Goal: Task Accomplishment & Management: Manage account settings

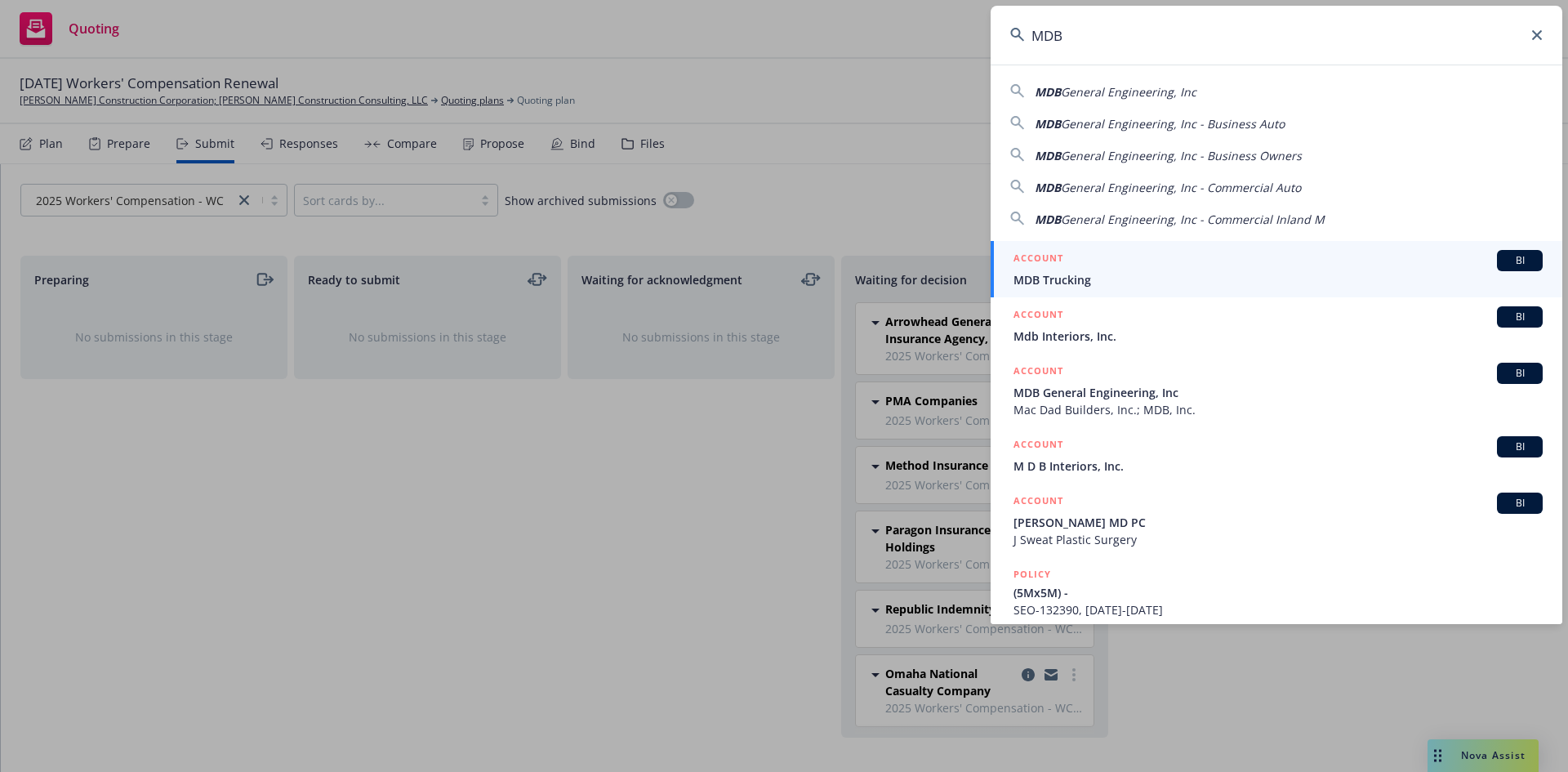
click at [1538, 38] on icon at bounding box center [1536, 35] width 10 height 10
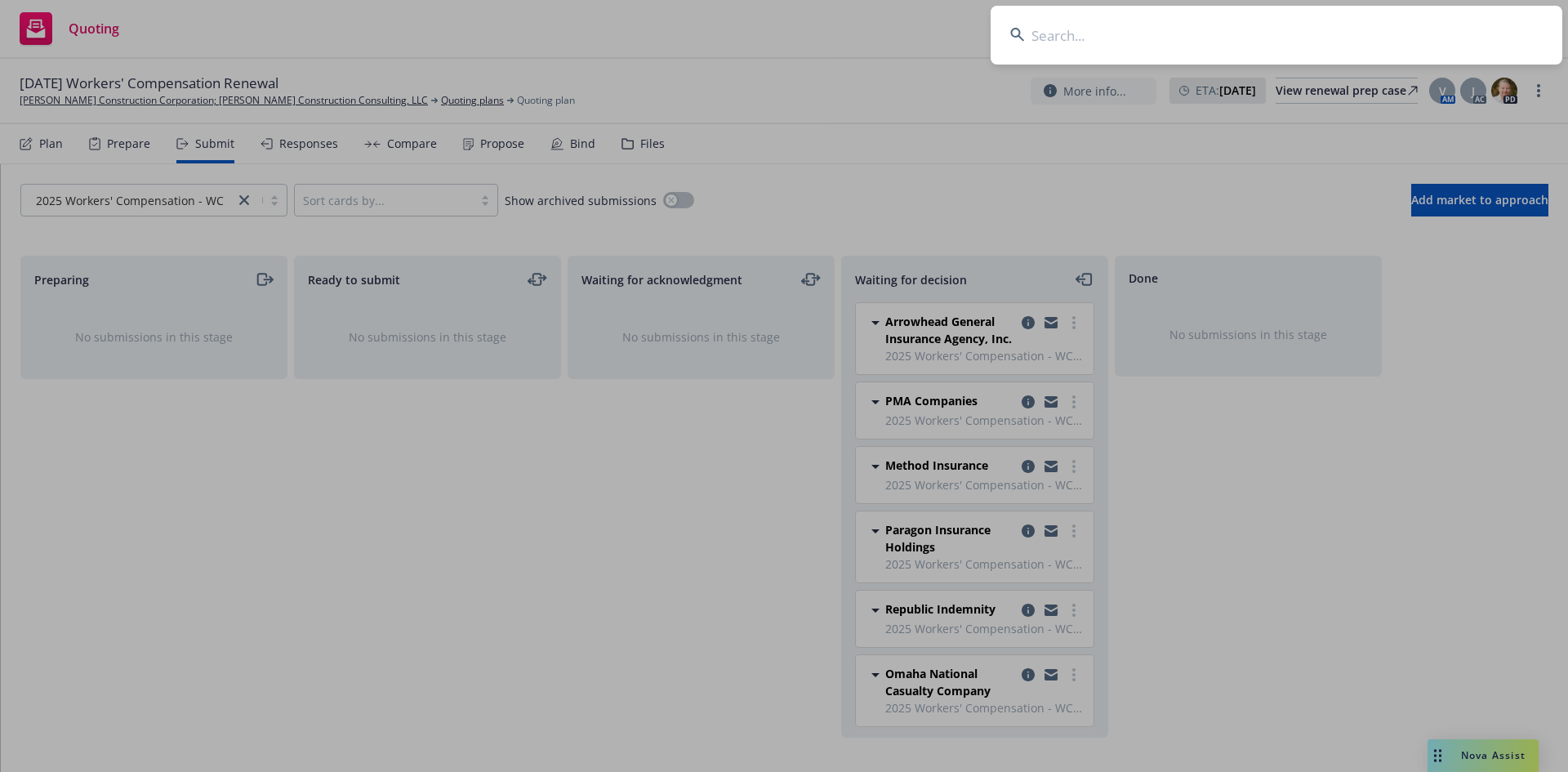
drag, startPoint x: 199, startPoint y: 144, endPoint x: 206, endPoint y: 134, distance: 12.2
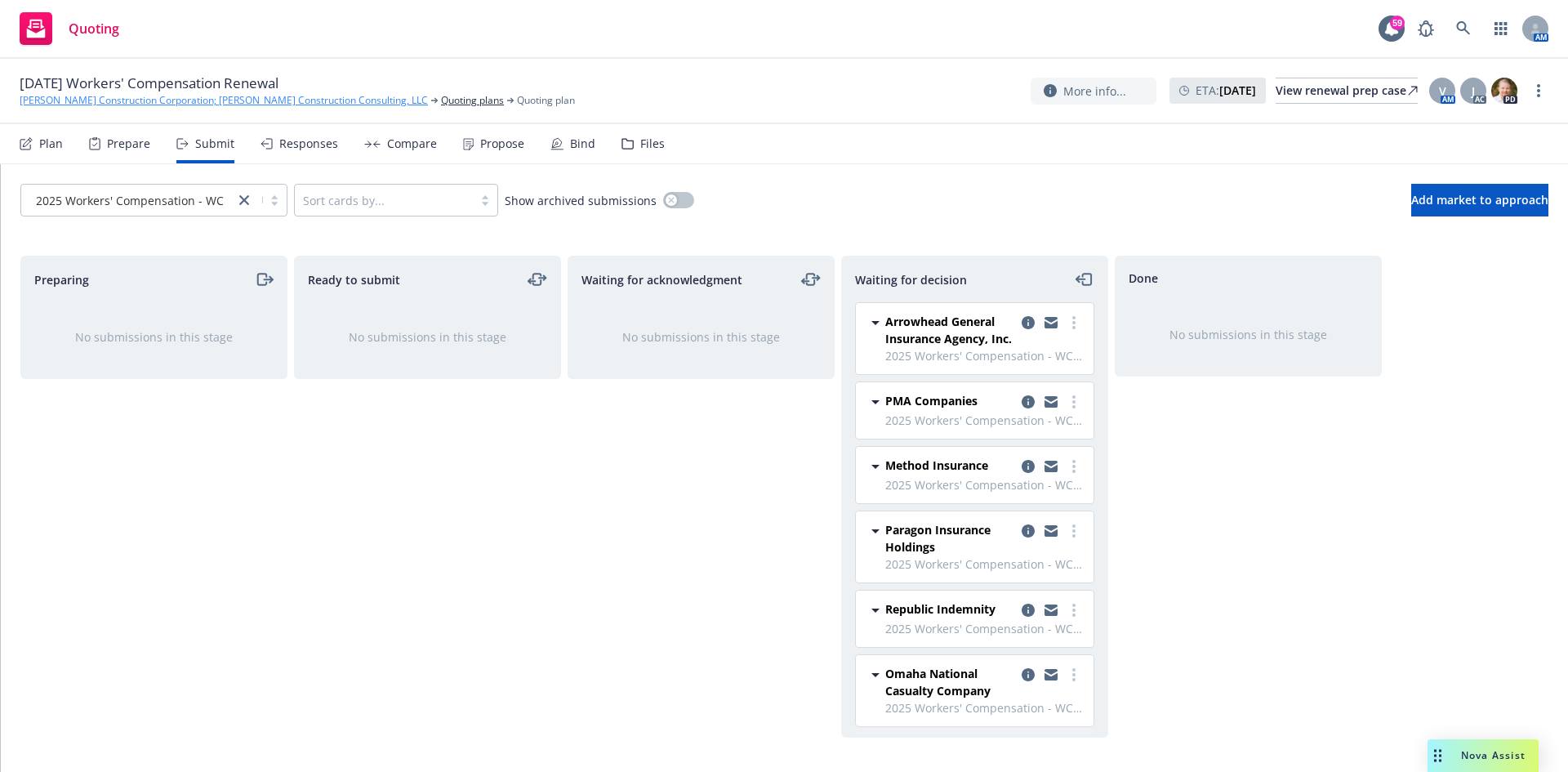
click at [96, 96] on link "[PERSON_NAME] Construction Corporation; [PERSON_NAME] Construction Consulting, …" at bounding box center [224, 100] width 409 height 15
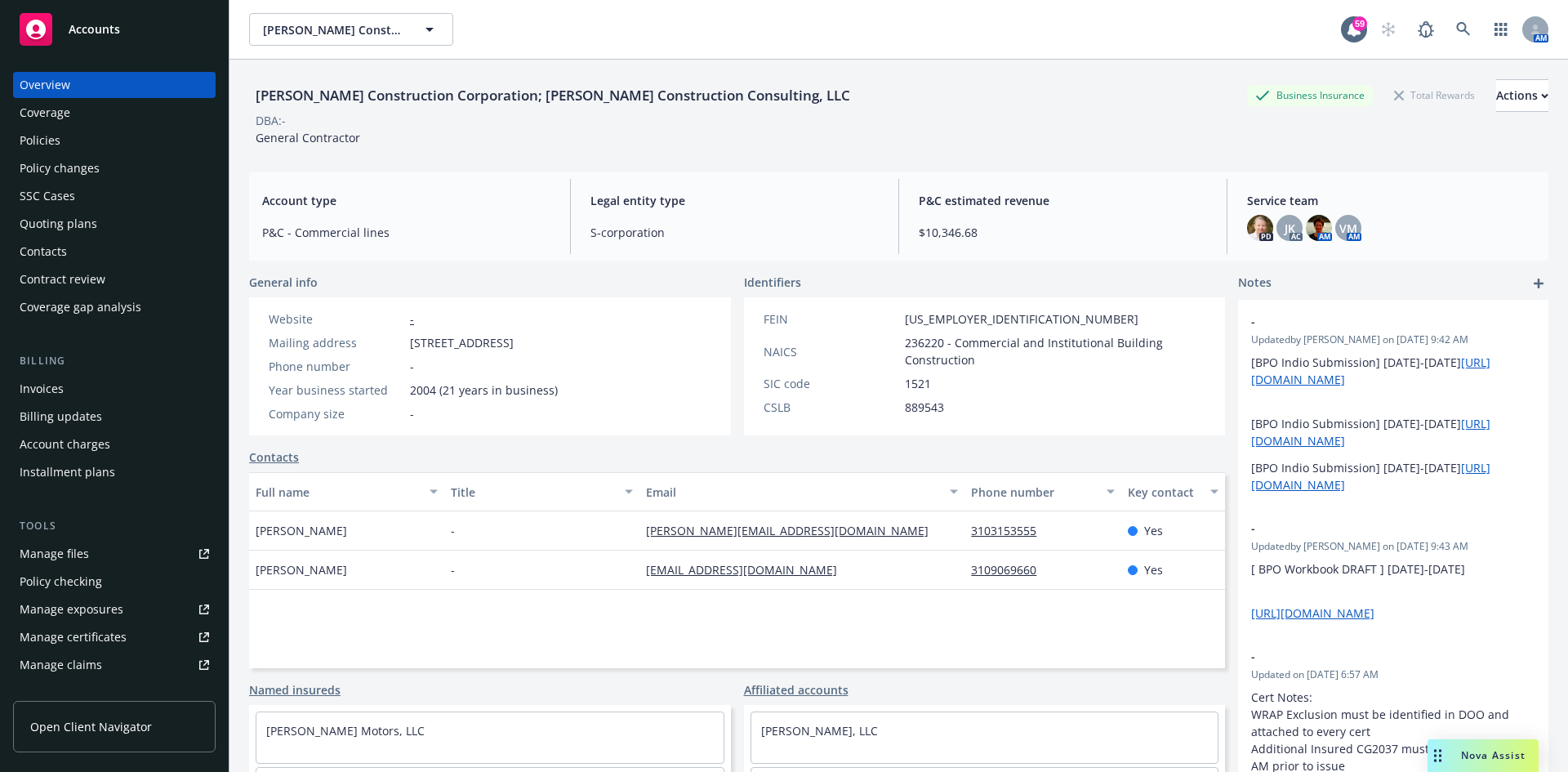
click at [66, 397] on div "Invoices" at bounding box center [114, 388] width 189 height 26
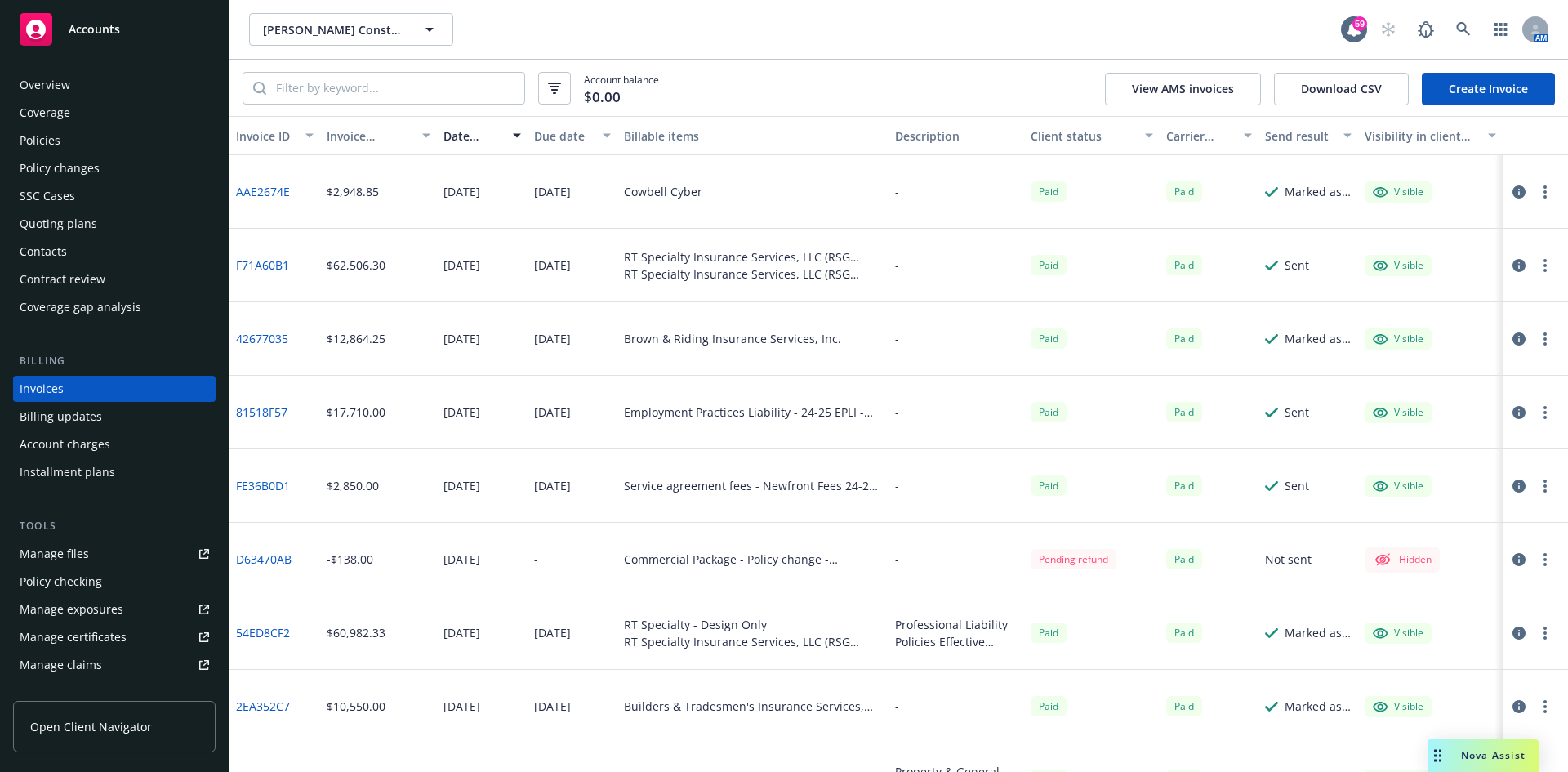
click at [1511, 99] on link "Create Invoice" at bounding box center [1488, 89] width 133 height 33
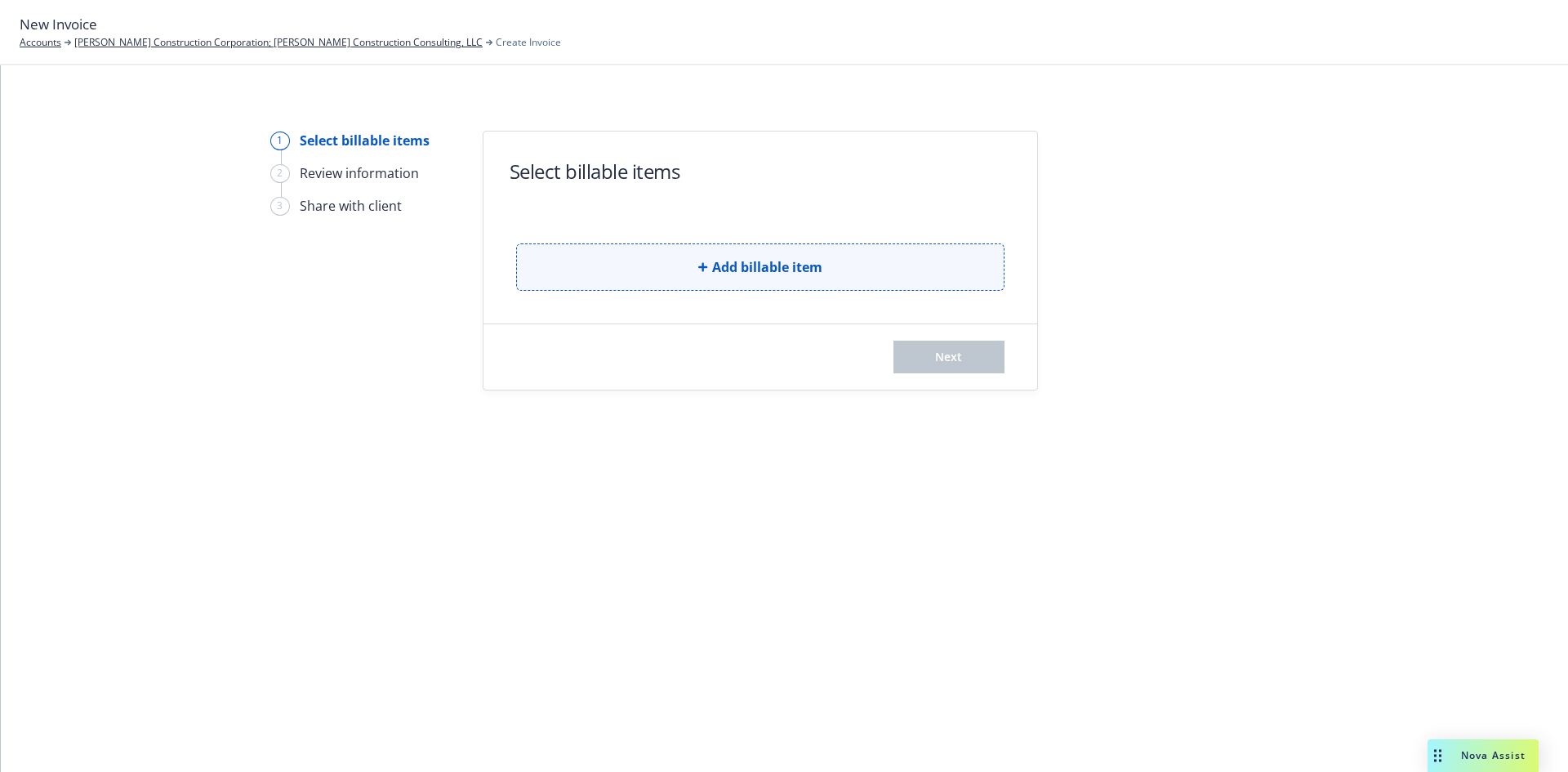
click at [754, 275] on span "Add billable item" at bounding box center [768, 267] width 110 height 20
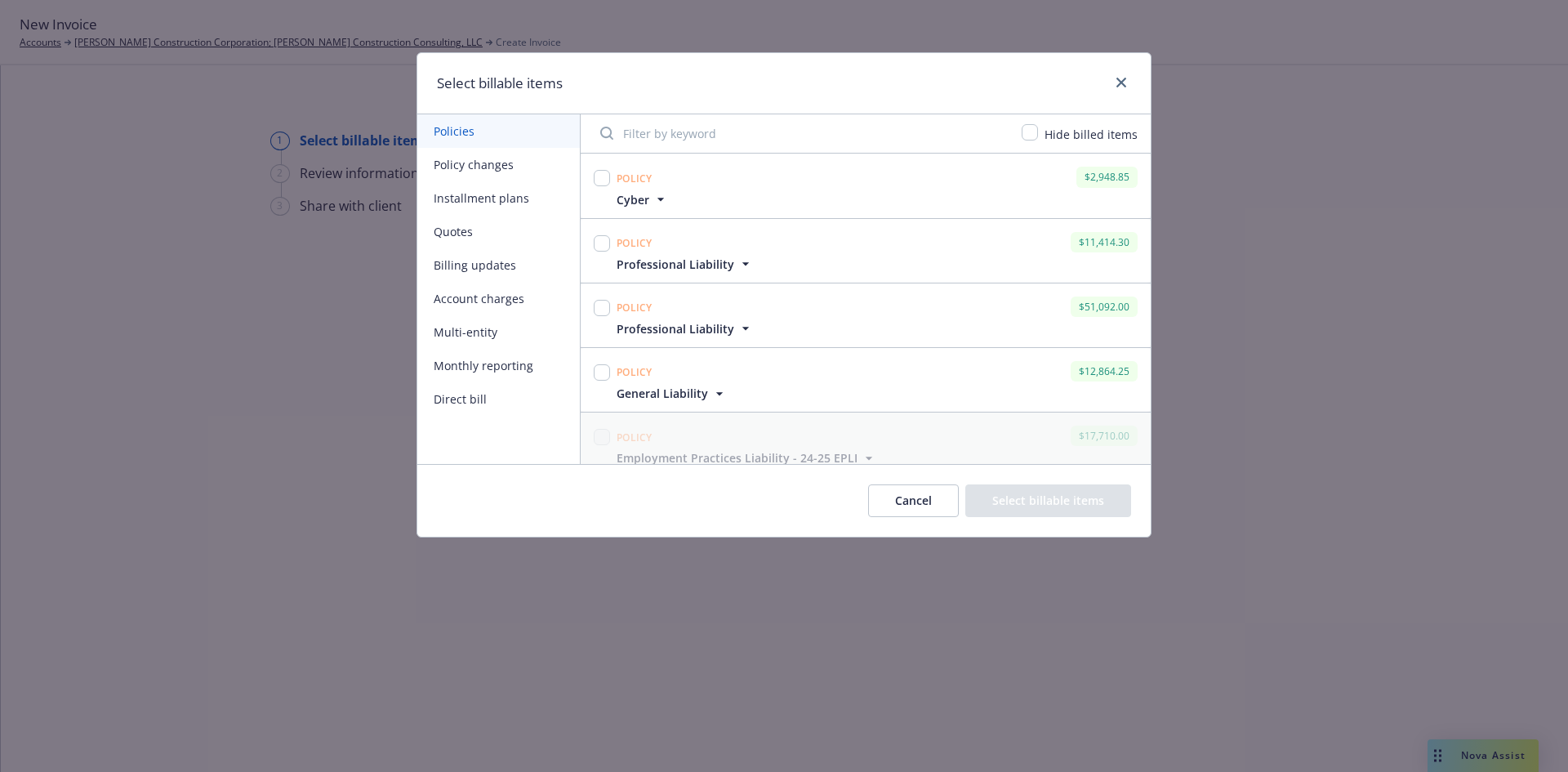
click at [450, 235] on button "Quotes" at bounding box center [498, 232] width 163 height 34
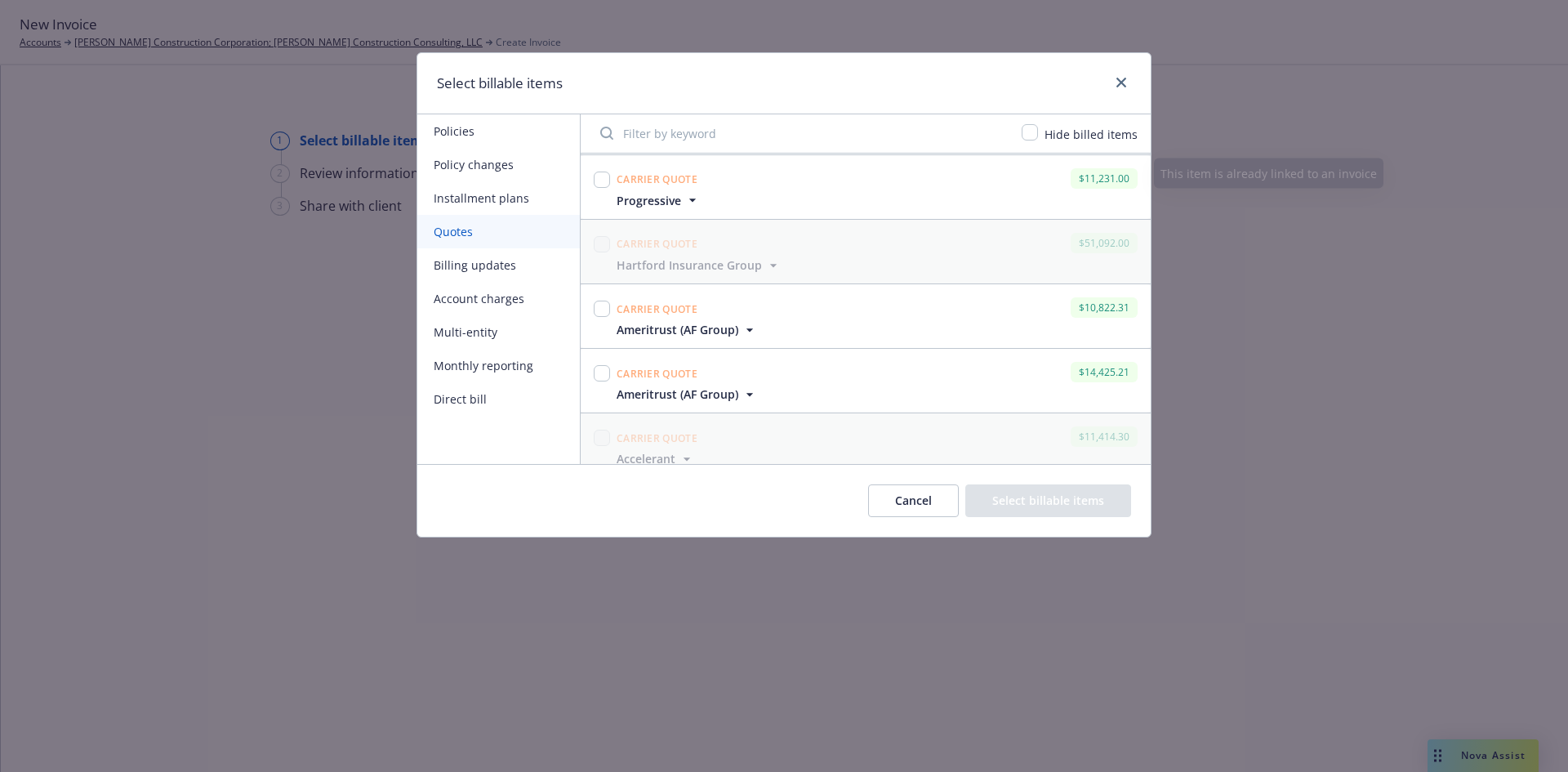
scroll to position [2533, 0]
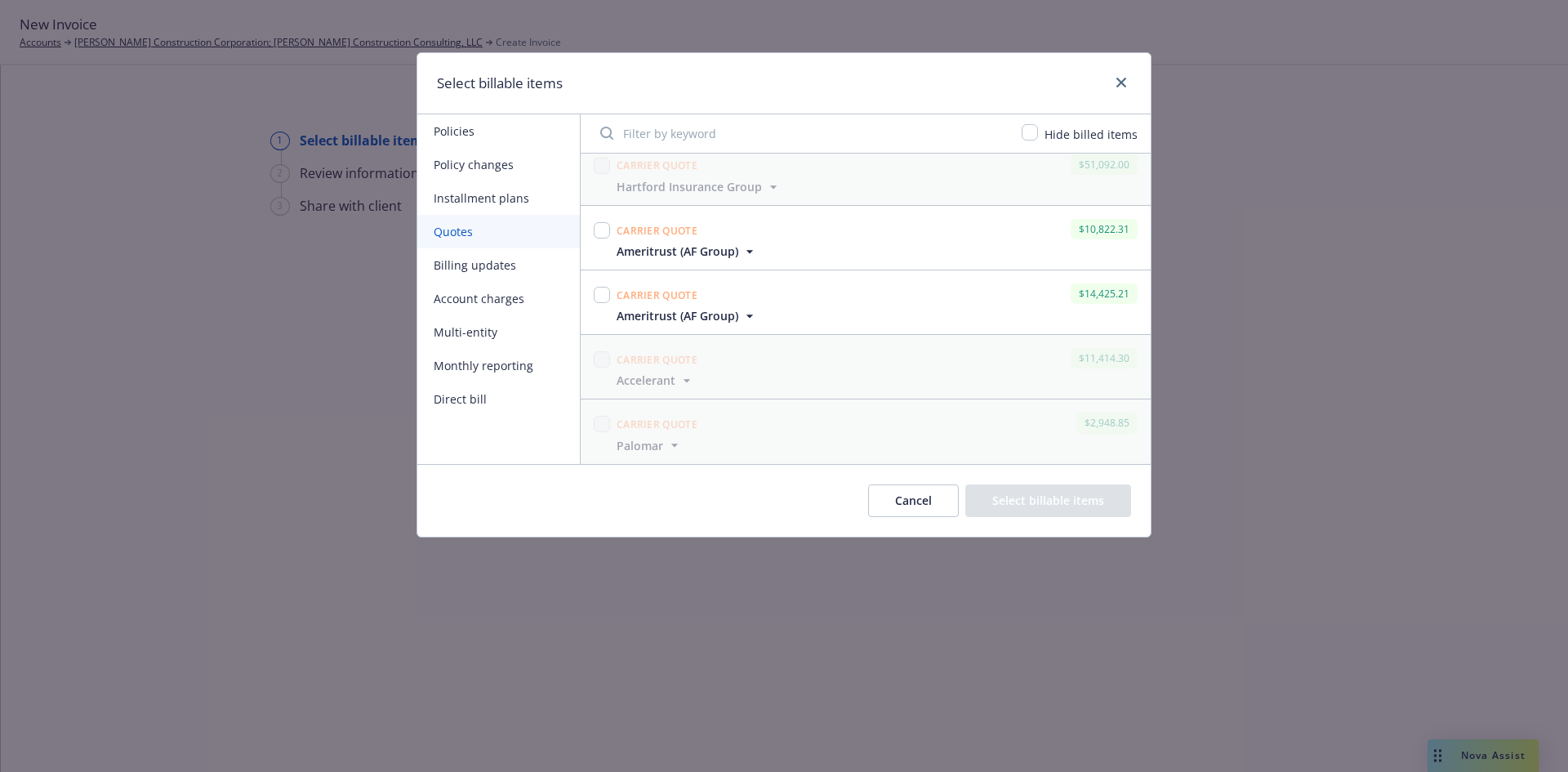
click at [472, 300] on button "Account charges" at bounding box center [498, 298] width 163 height 34
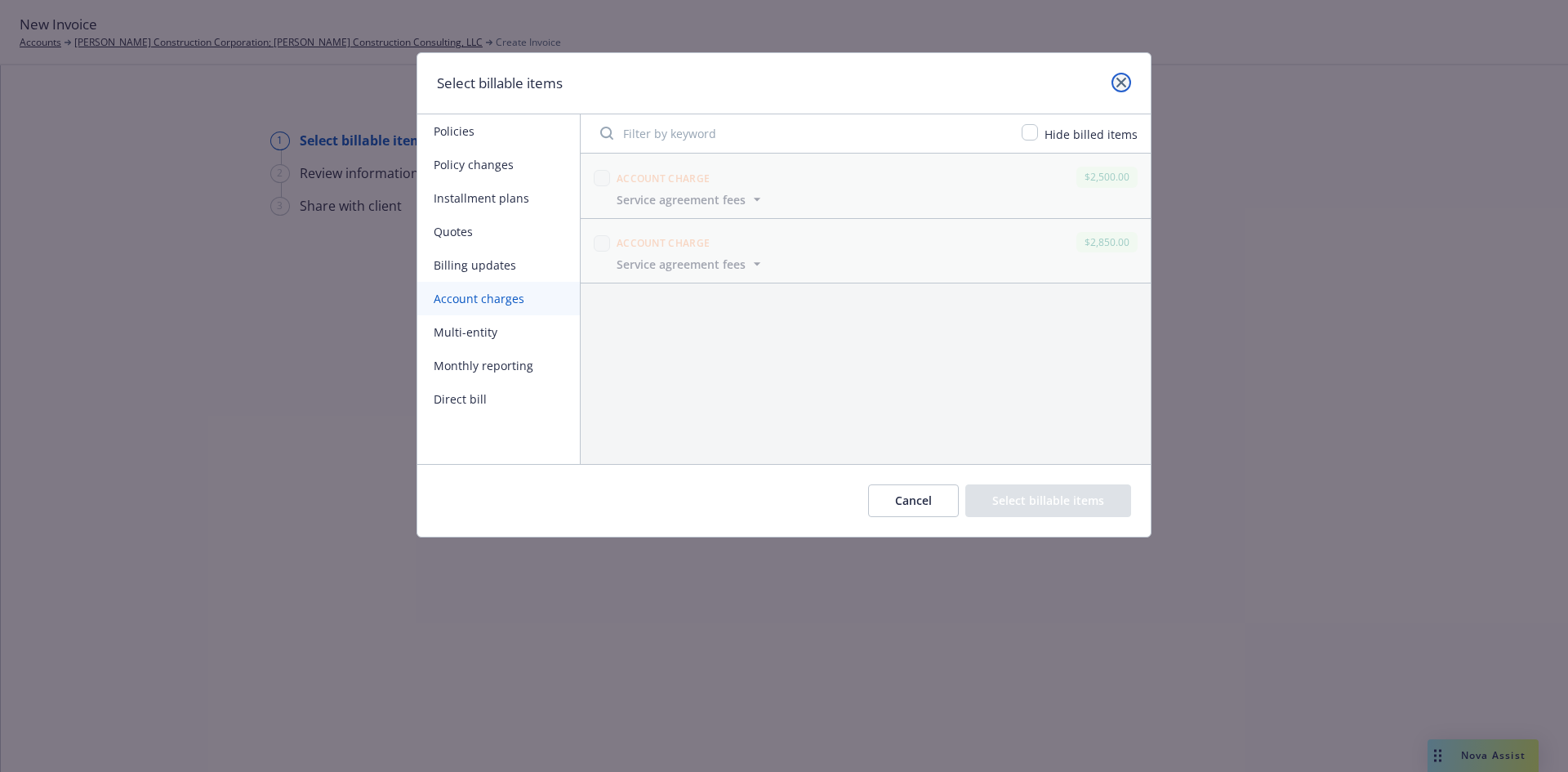
click at [1118, 83] on icon "close" at bounding box center [1121, 82] width 10 height 10
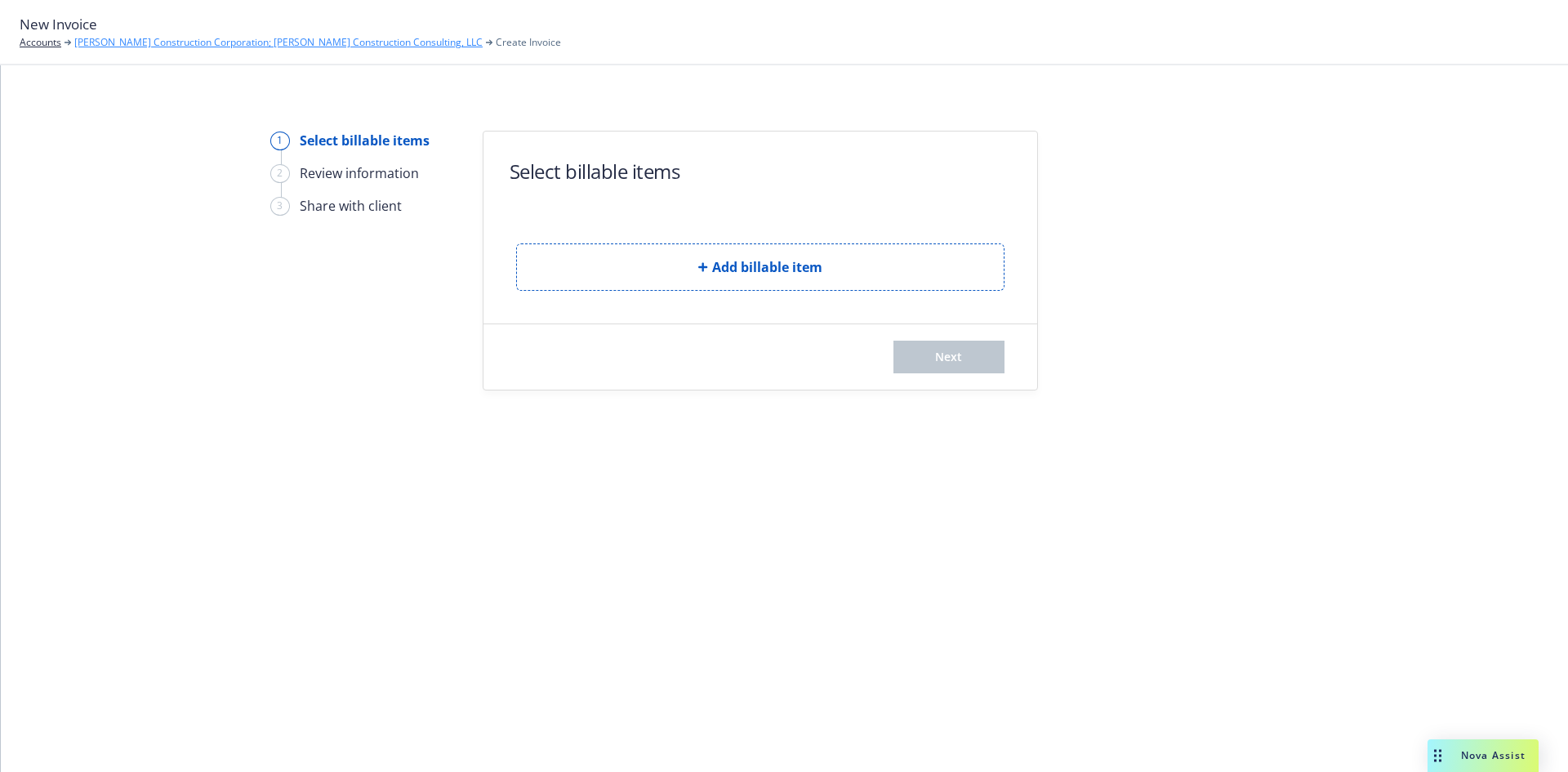
click at [221, 44] on link "[PERSON_NAME] Construction Corporation; [PERSON_NAME] Construction Consulting, …" at bounding box center [279, 43] width 409 height 15
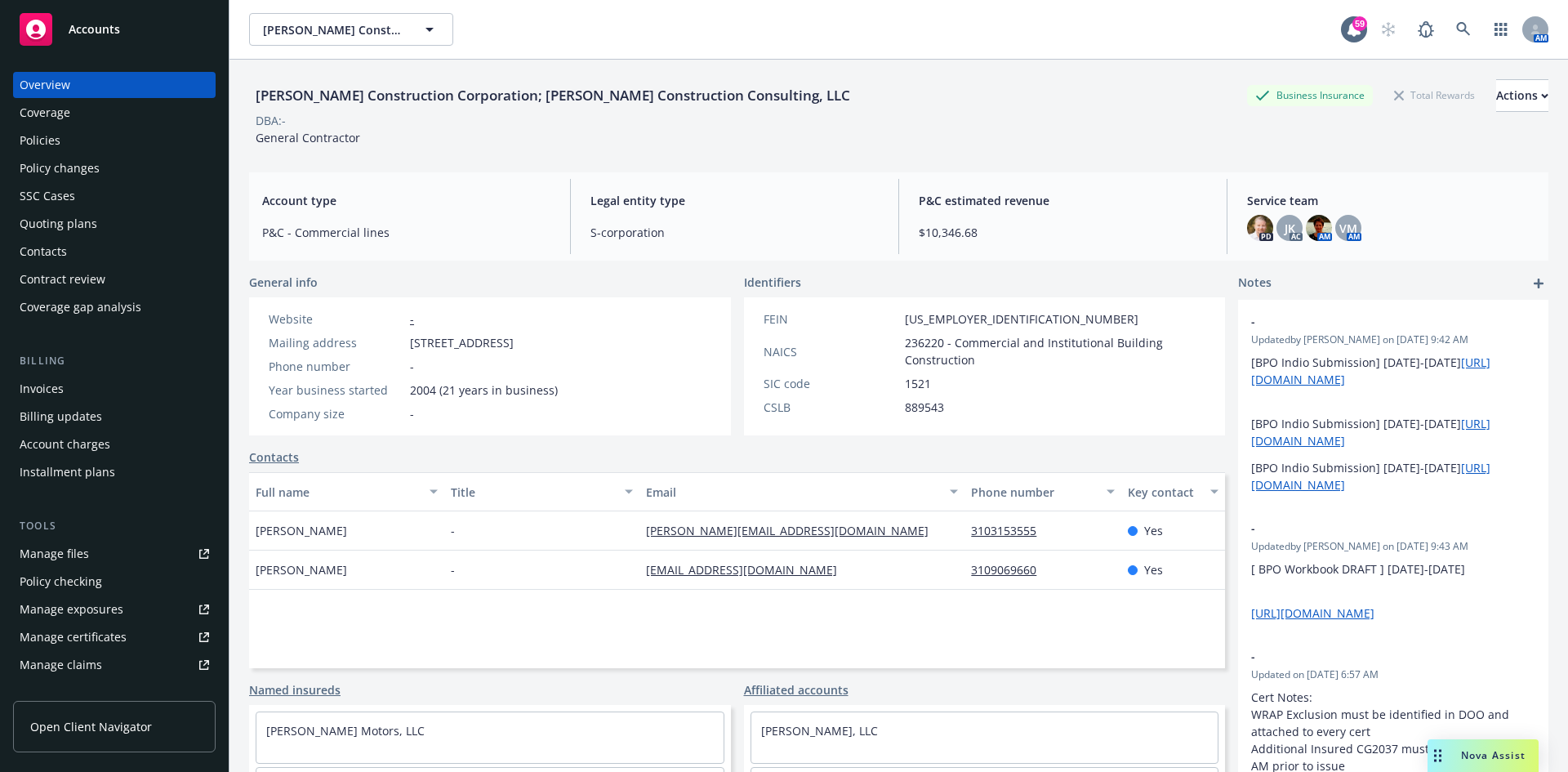
click at [77, 446] on div "Account charges" at bounding box center [65, 443] width 91 height 26
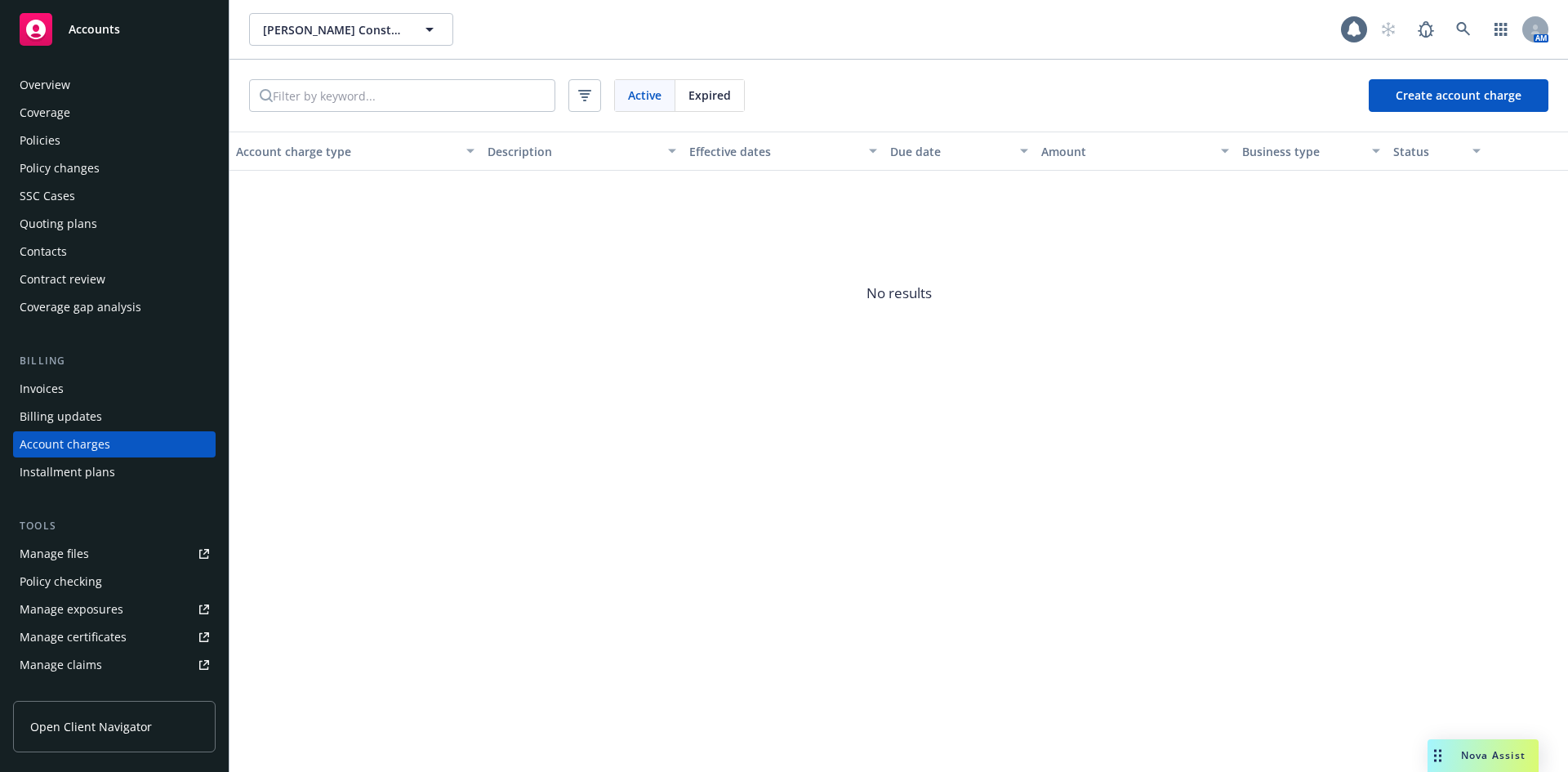
scroll to position [33, 0]
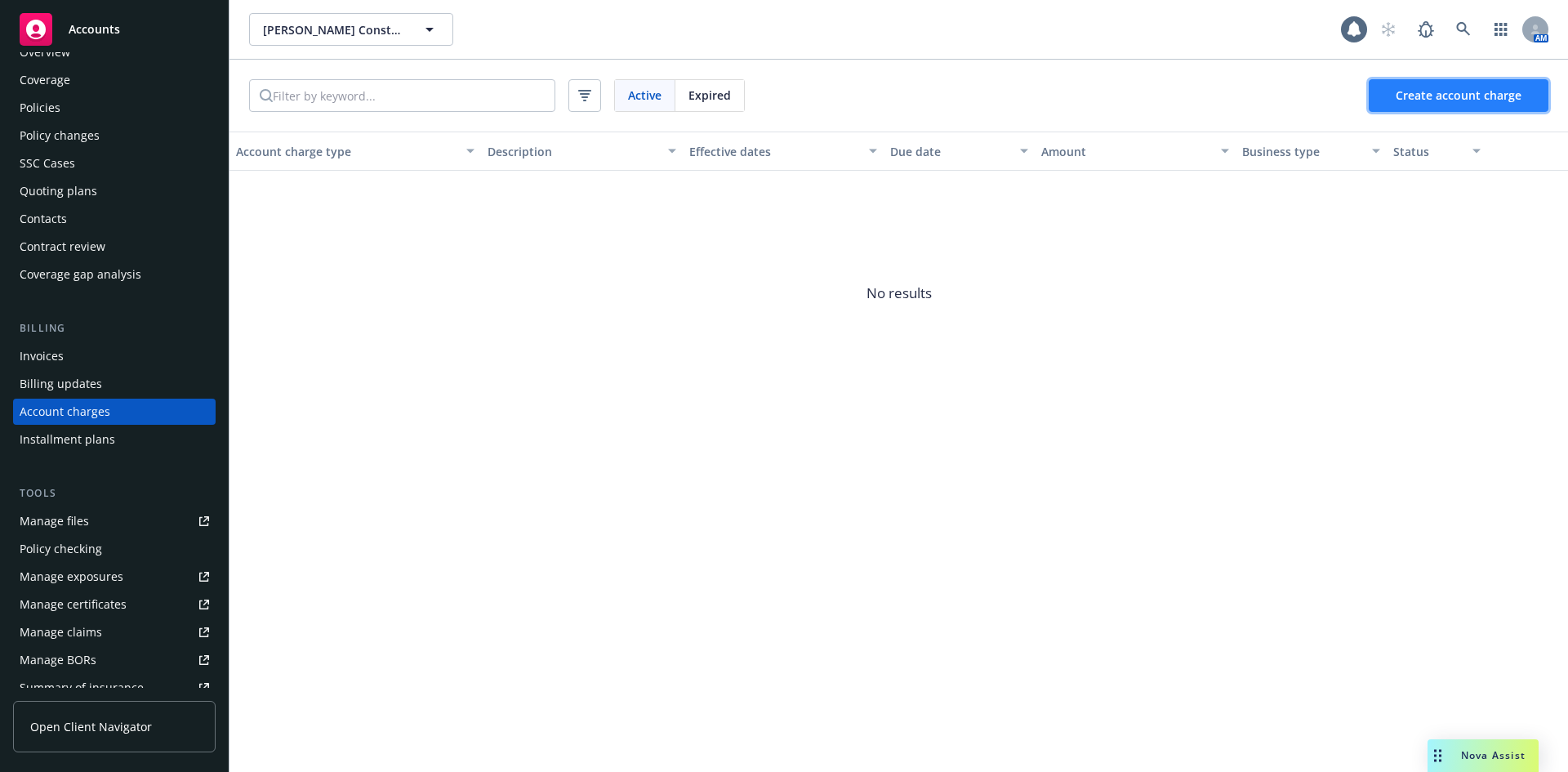
click at [1438, 94] on span "Create account charge" at bounding box center [1459, 94] width 126 height 15
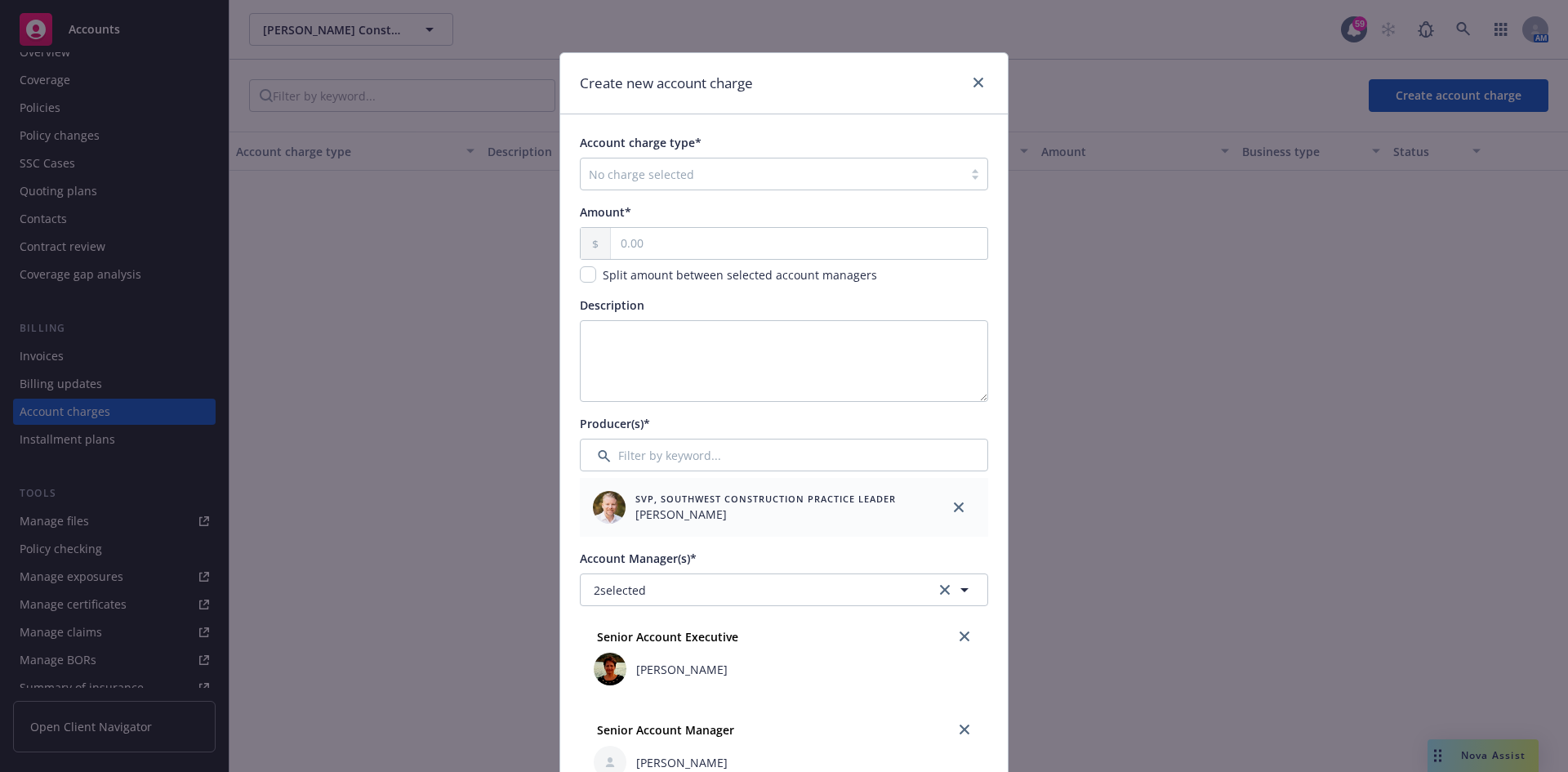
click at [696, 167] on div at bounding box center [772, 174] width 366 height 20
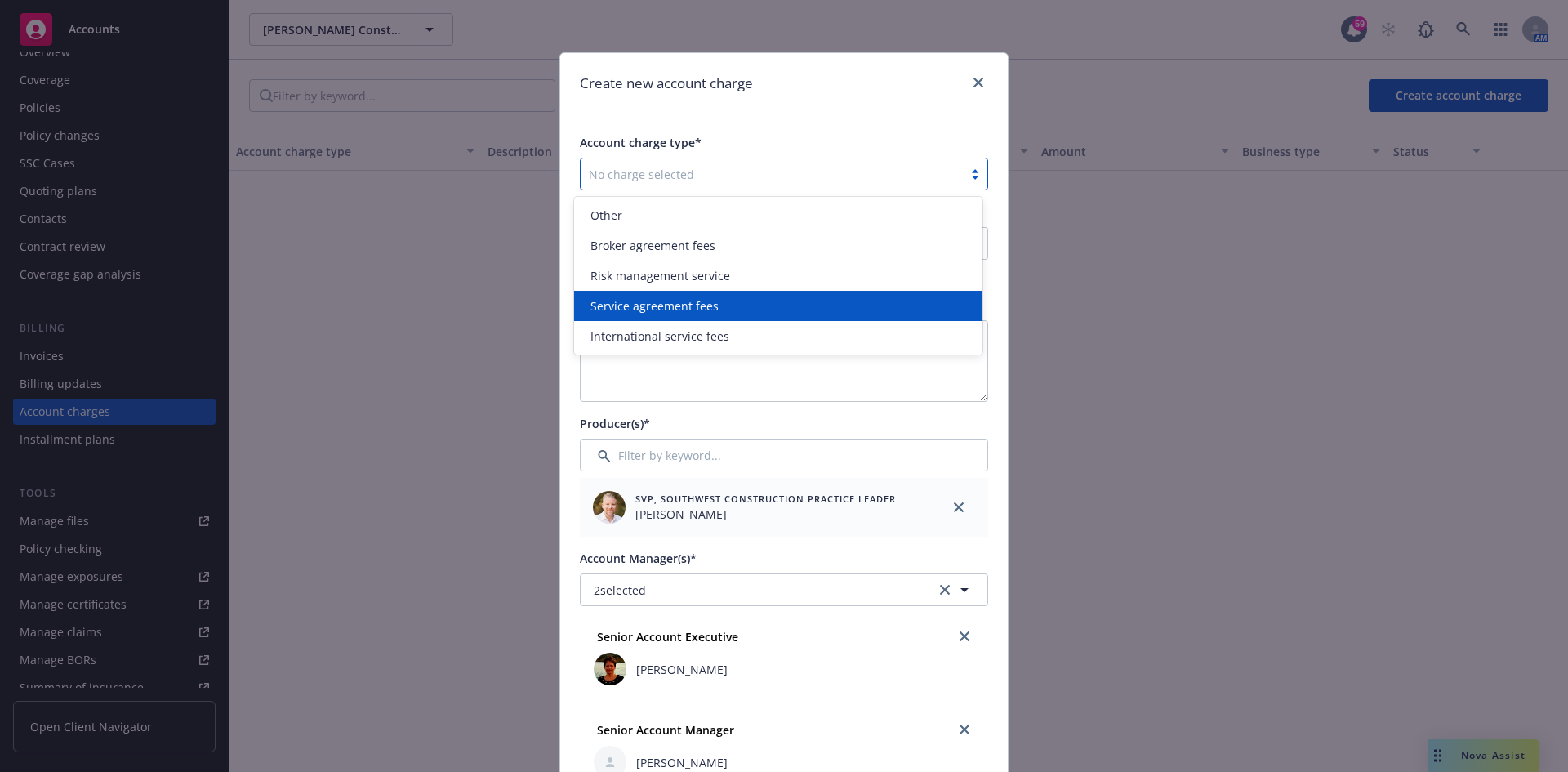
click at [675, 307] on span "Service agreement fees" at bounding box center [655, 306] width 128 height 17
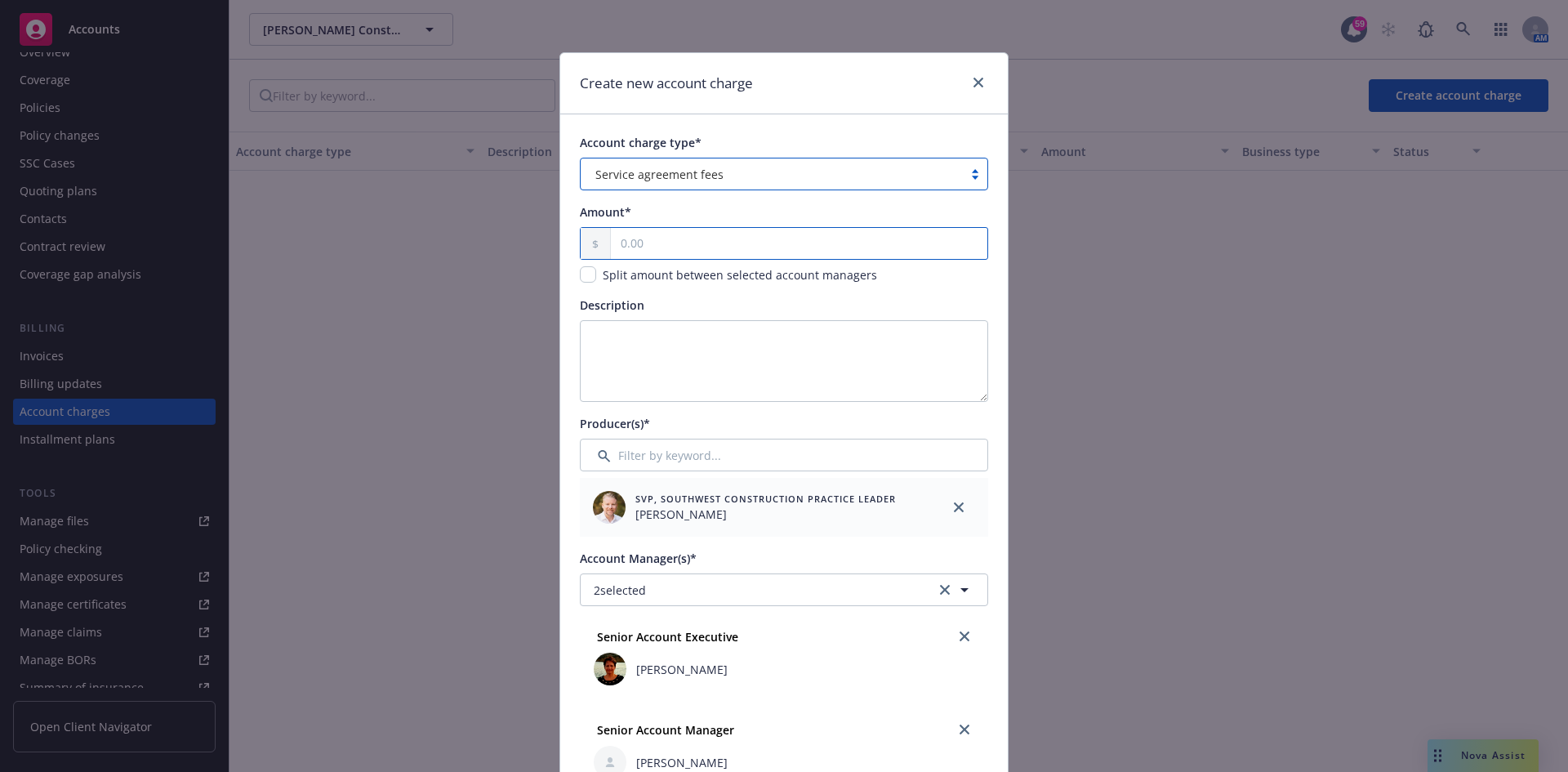
click at [699, 230] on input "text" at bounding box center [800, 243] width 377 height 31
type input "2,850.00"
click at [687, 338] on textarea "Description" at bounding box center [784, 361] width 409 height 82
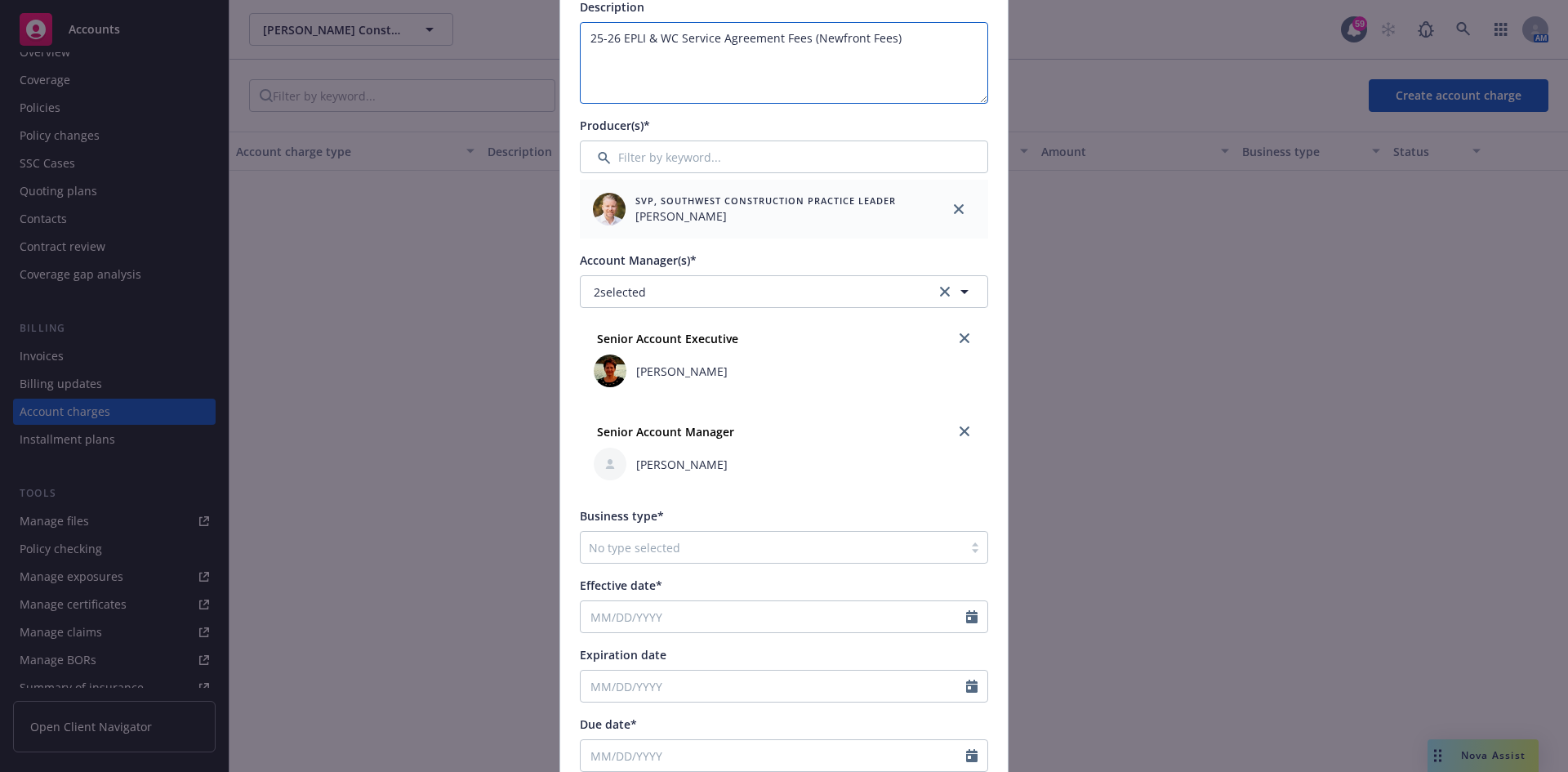
scroll to position [327, 0]
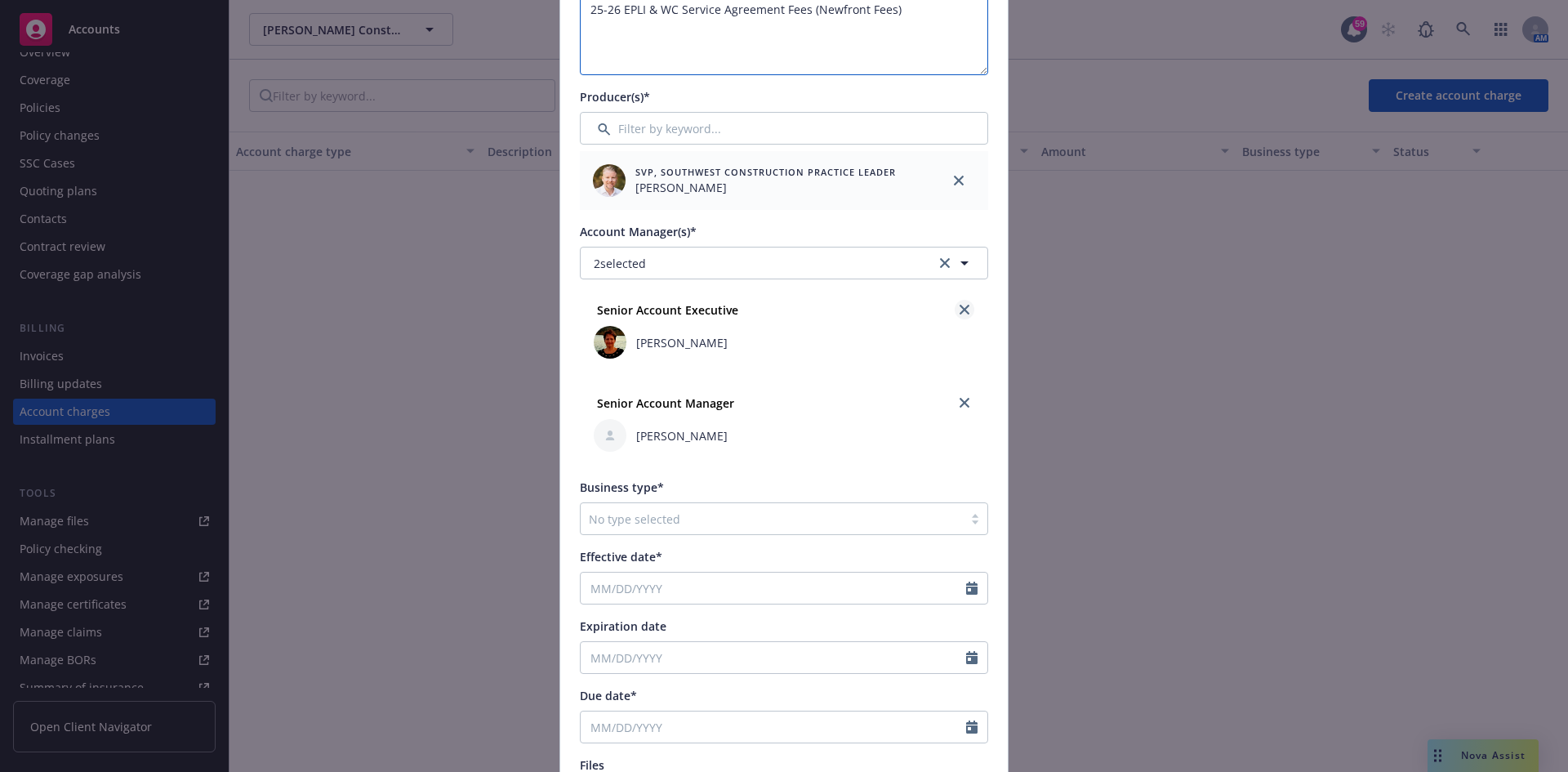
type textarea "25-26 EPLI & WC Service Agreement Fees (Newfront Fees)"
click at [959, 311] on icon "close" at bounding box center [964, 309] width 10 height 10
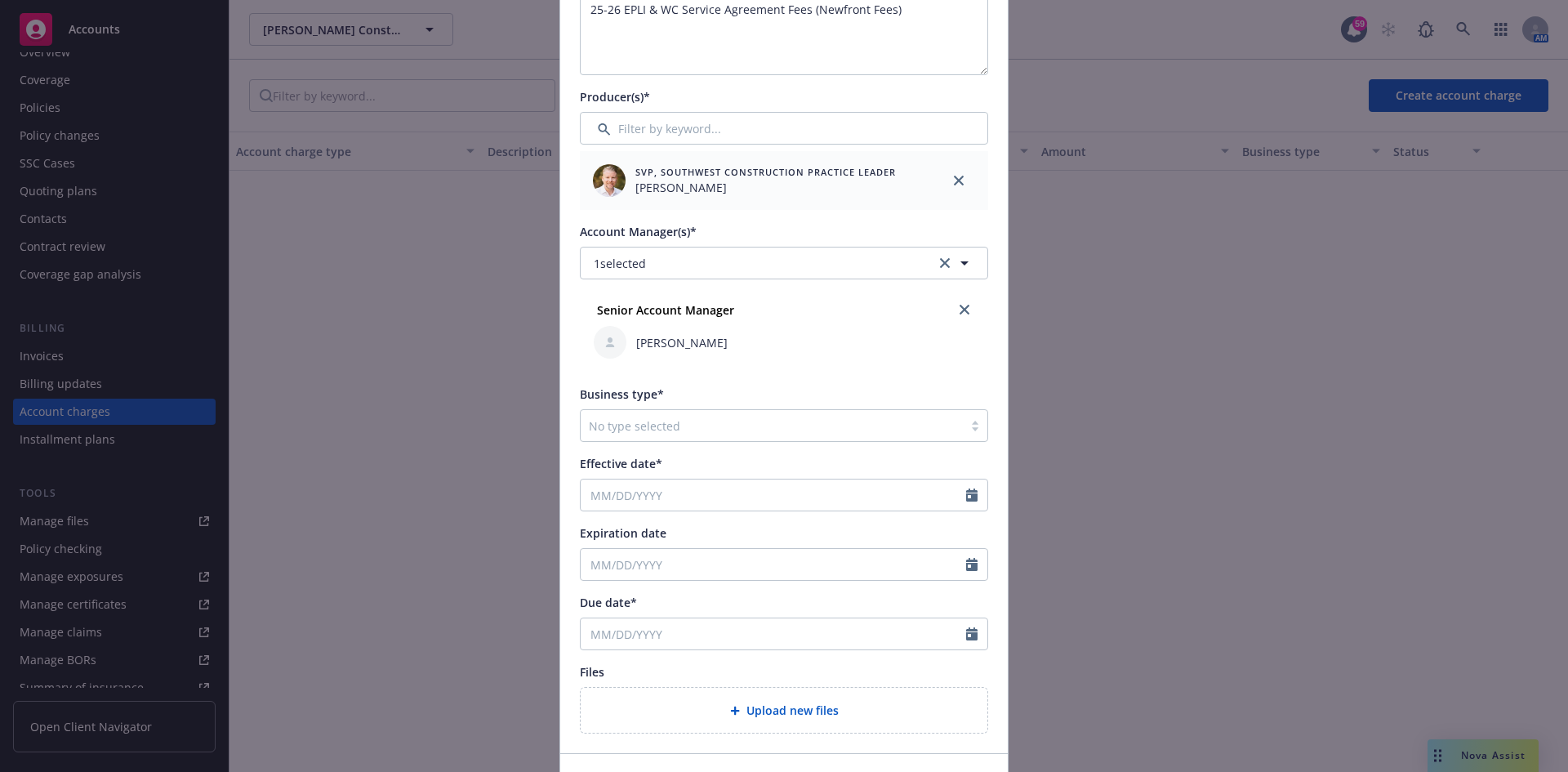
click at [747, 416] on div at bounding box center [772, 426] width 366 height 20
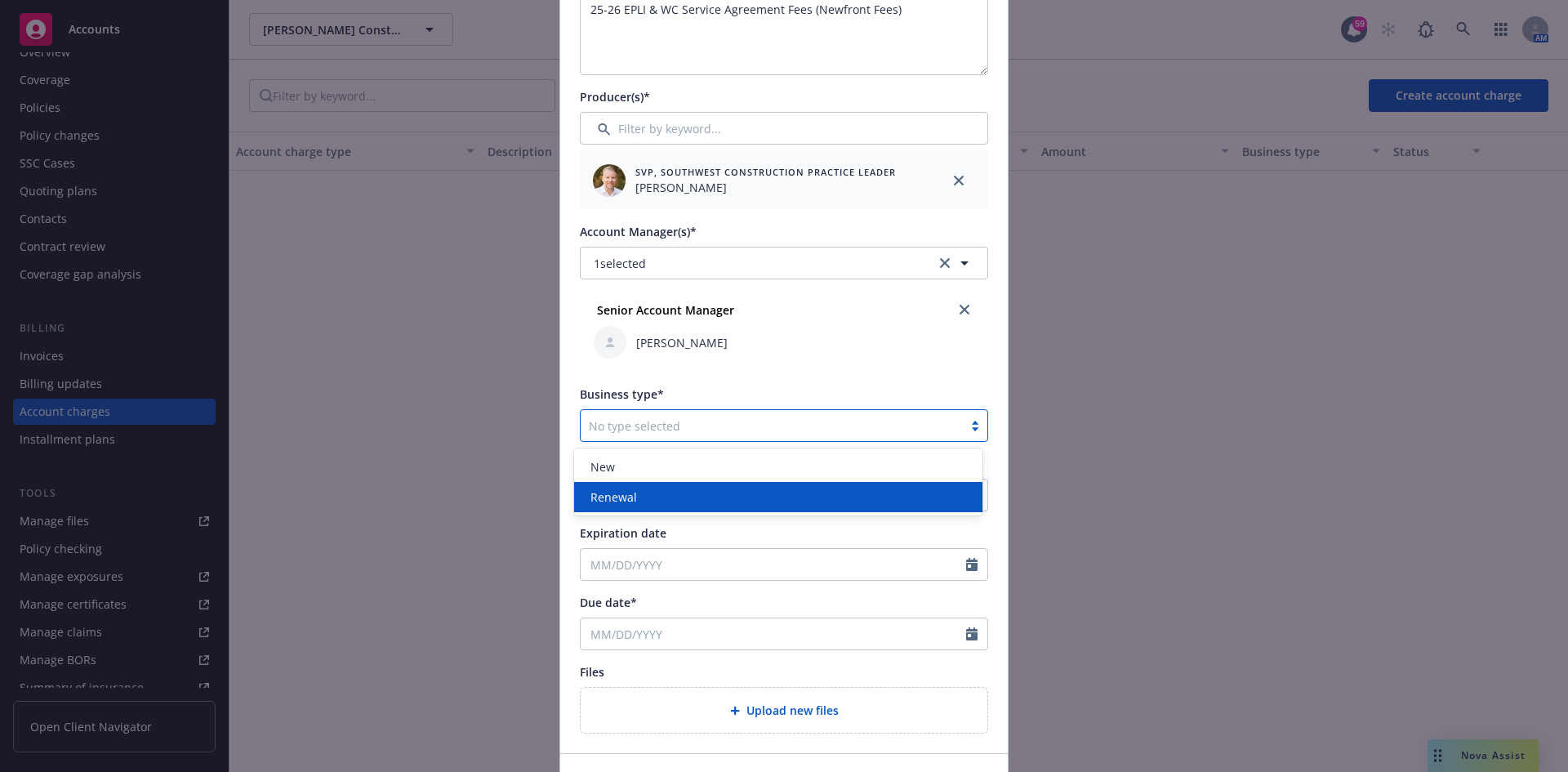
click at [635, 495] on div "Renewal" at bounding box center [778, 497] width 389 height 17
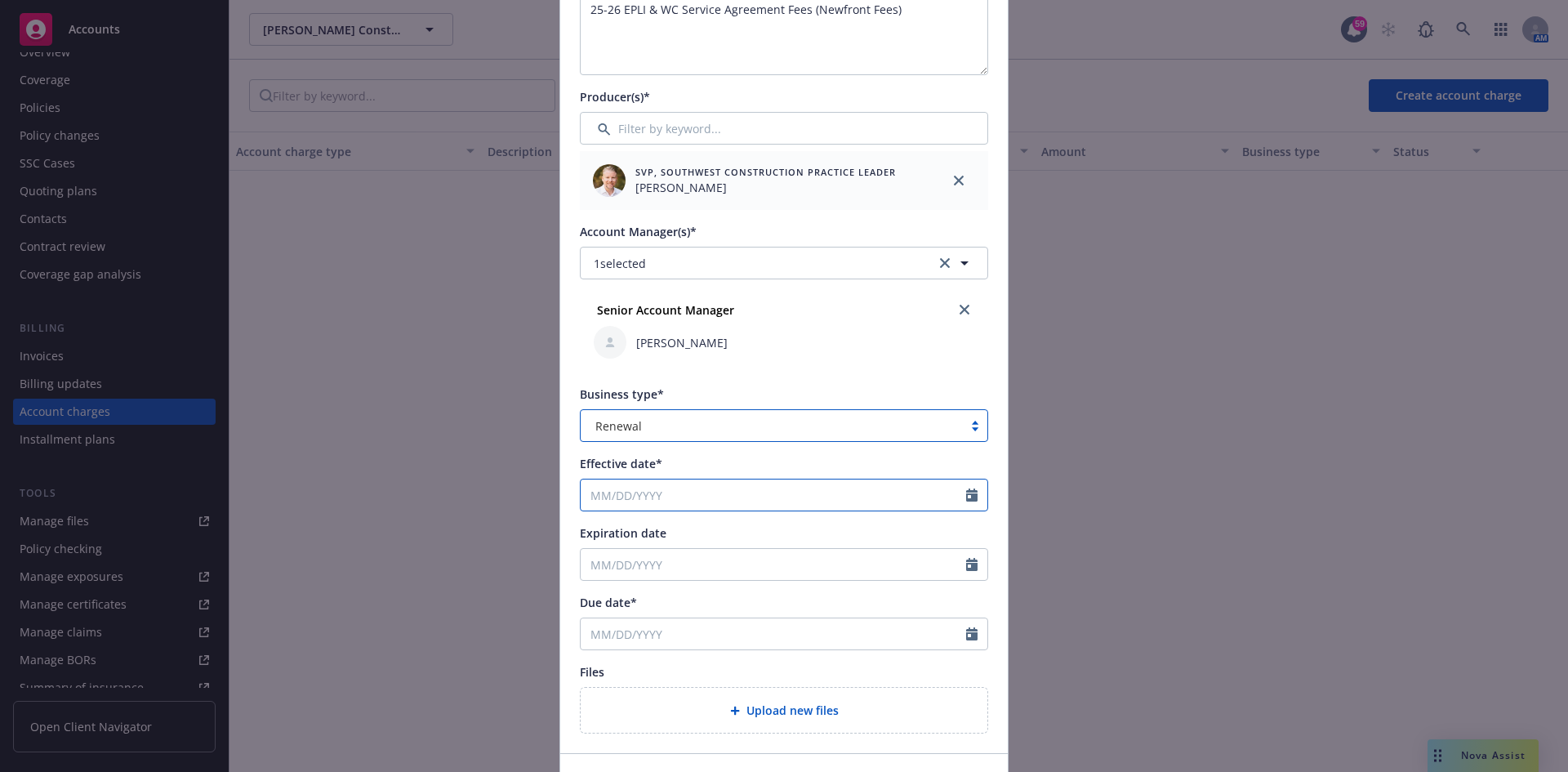
click at [657, 480] on input "Effective date*" at bounding box center [774, 495] width 386 height 31
select select "9"
click at [623, 664] on span "22" at bounding box center [627, 663] width 25 height 20
type input "[DATE]"
type input "09/22/2026"
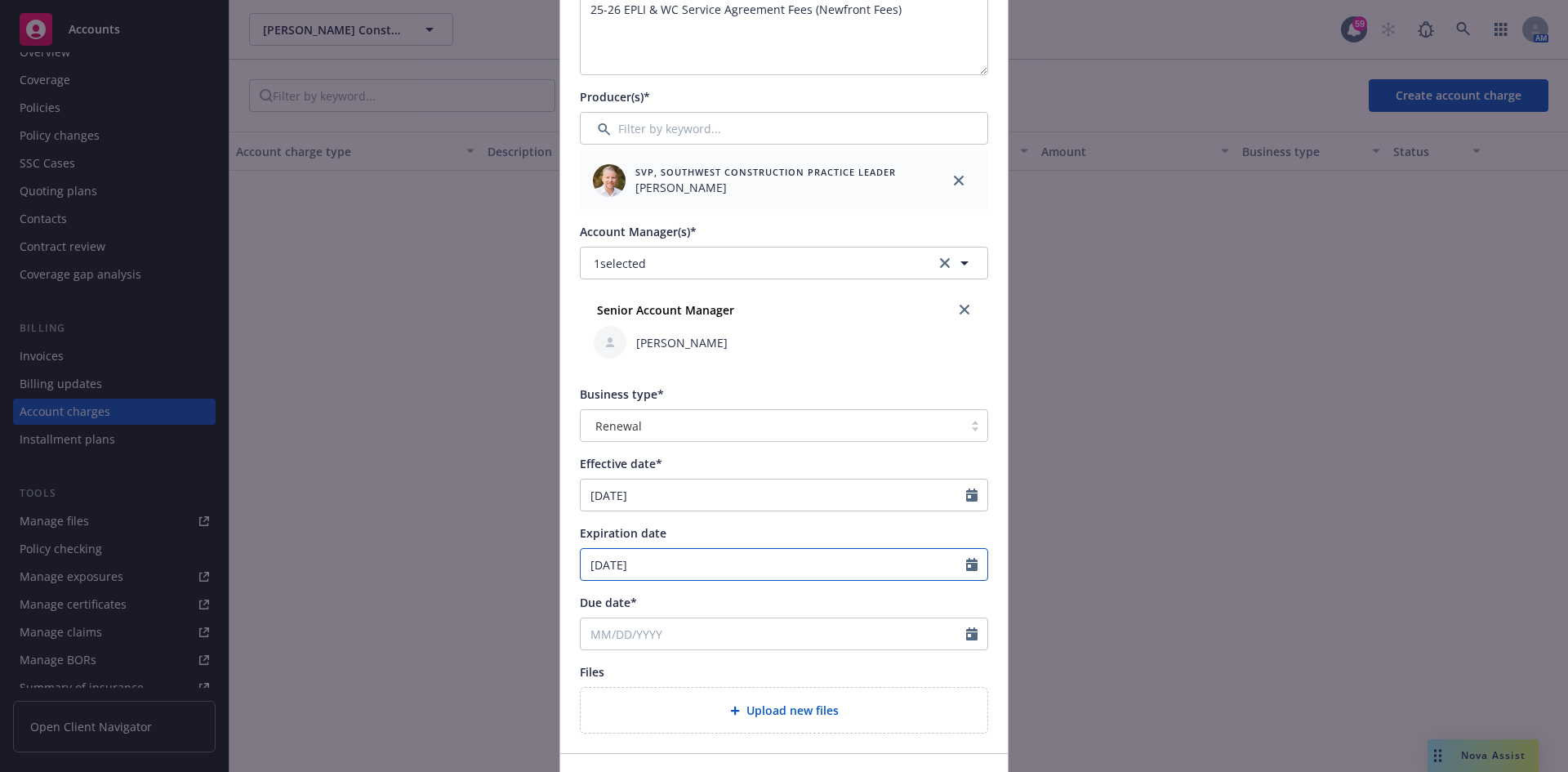
click at [641, 568] on input "09/22/2026" at bounding box center [774, 564] width 386 height 31
select select "9"
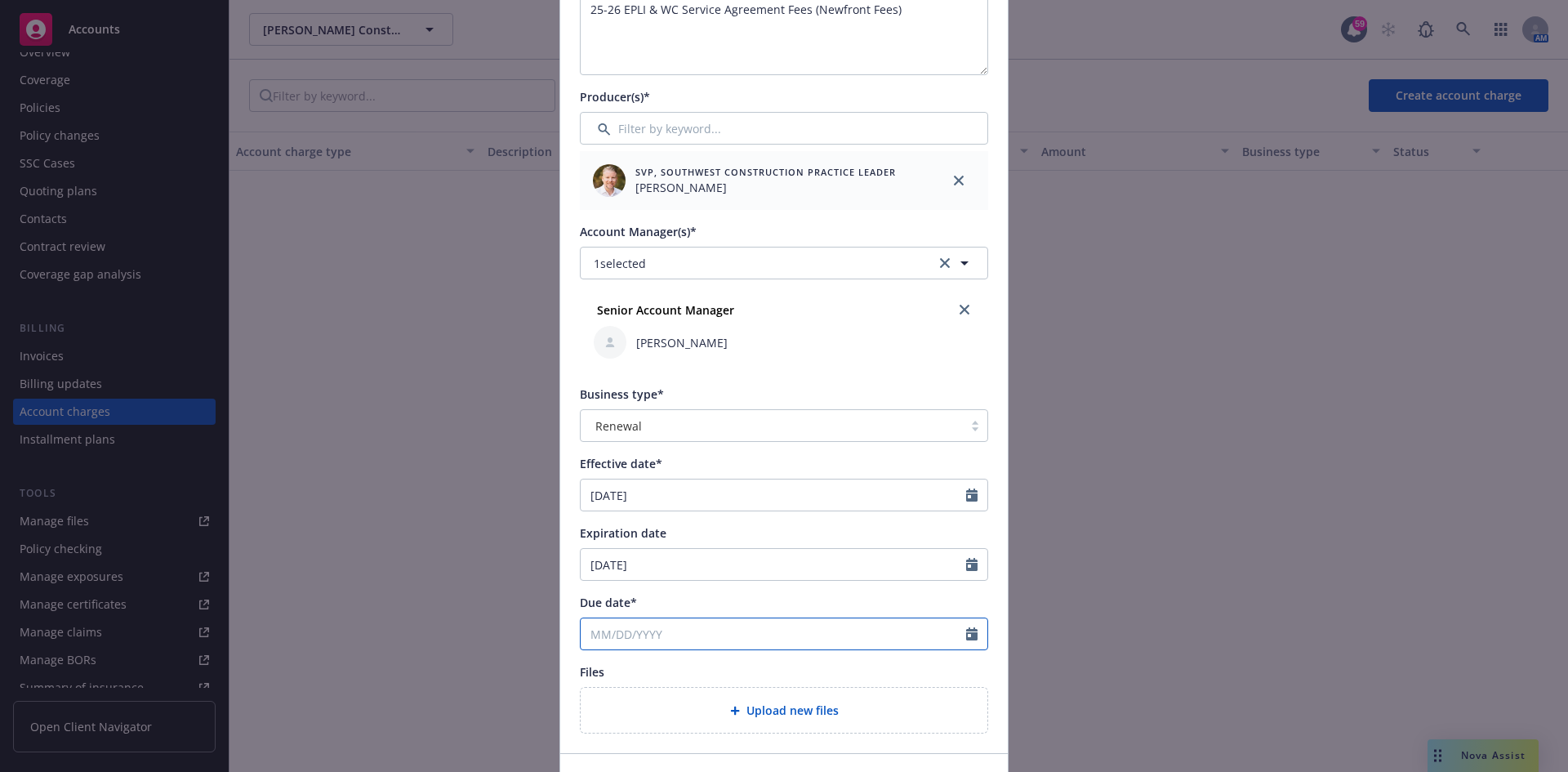
select select "9"
click at [755, 631] on input "Due date*" at bounding box center [774, 633] width 386 height 31
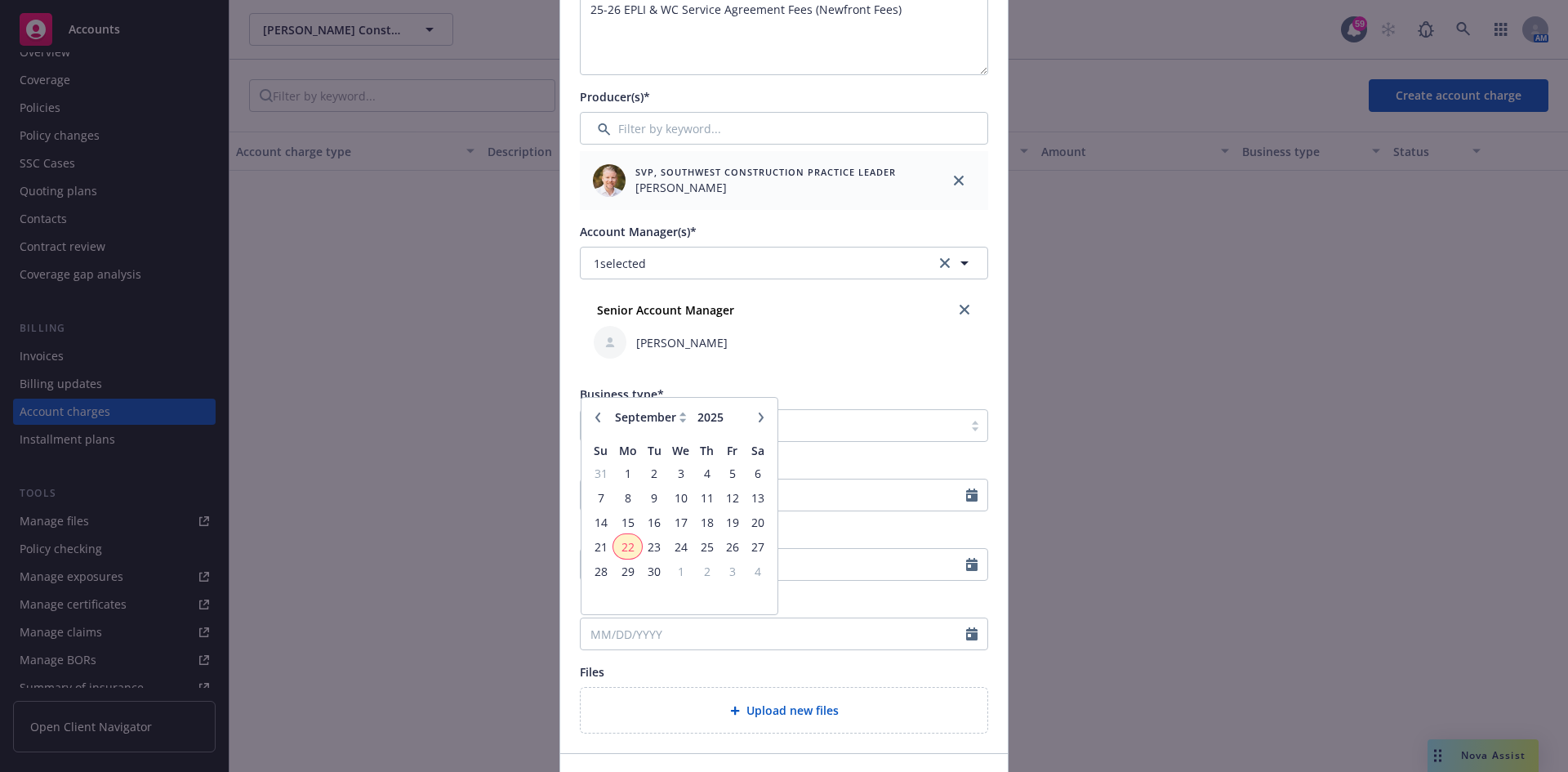
click at [625, 552] on span "22" at bounding box center [627, 546] width 25 height 20
type input "[DATE]"
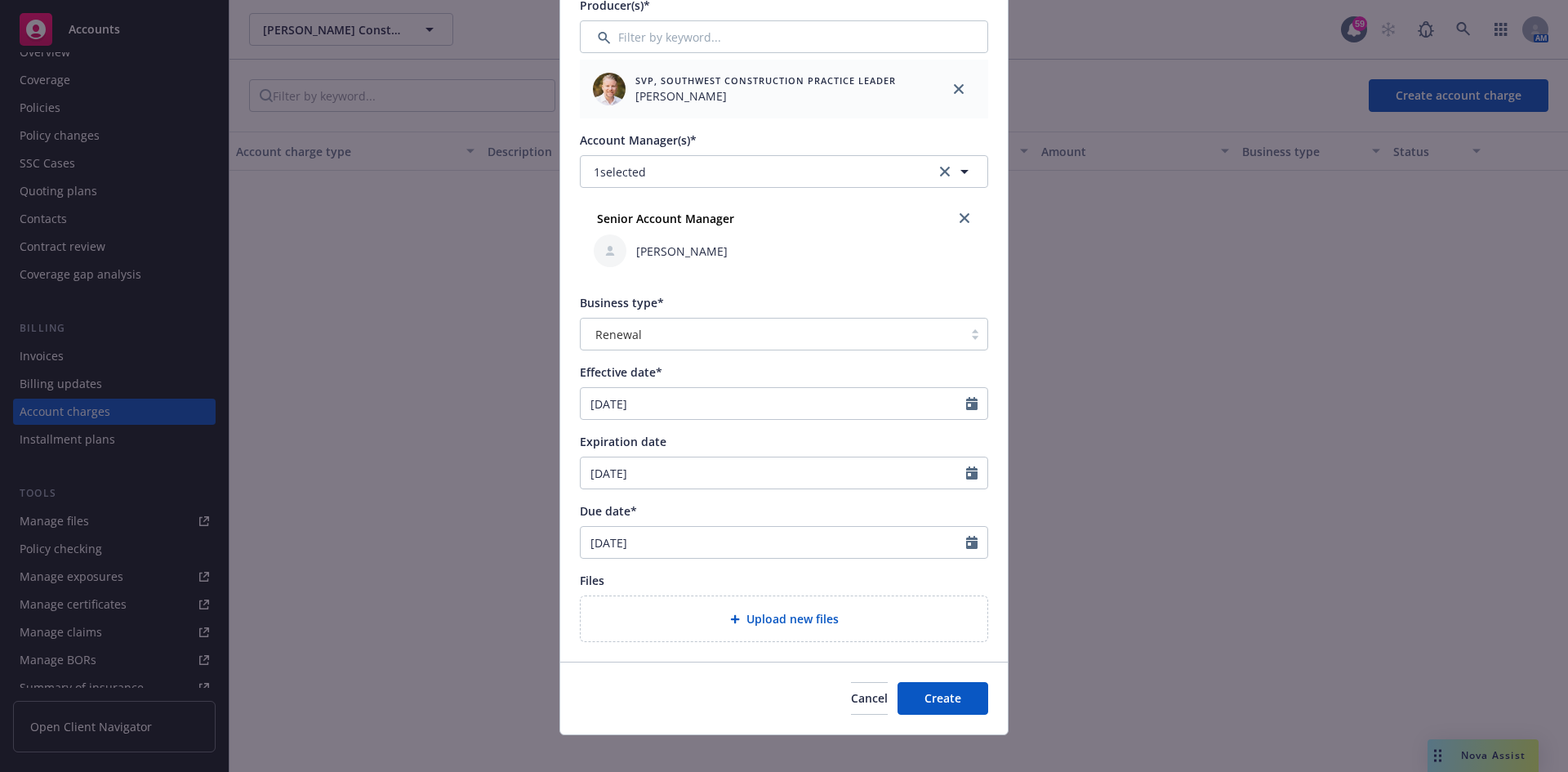
scroll to position [434, 0]
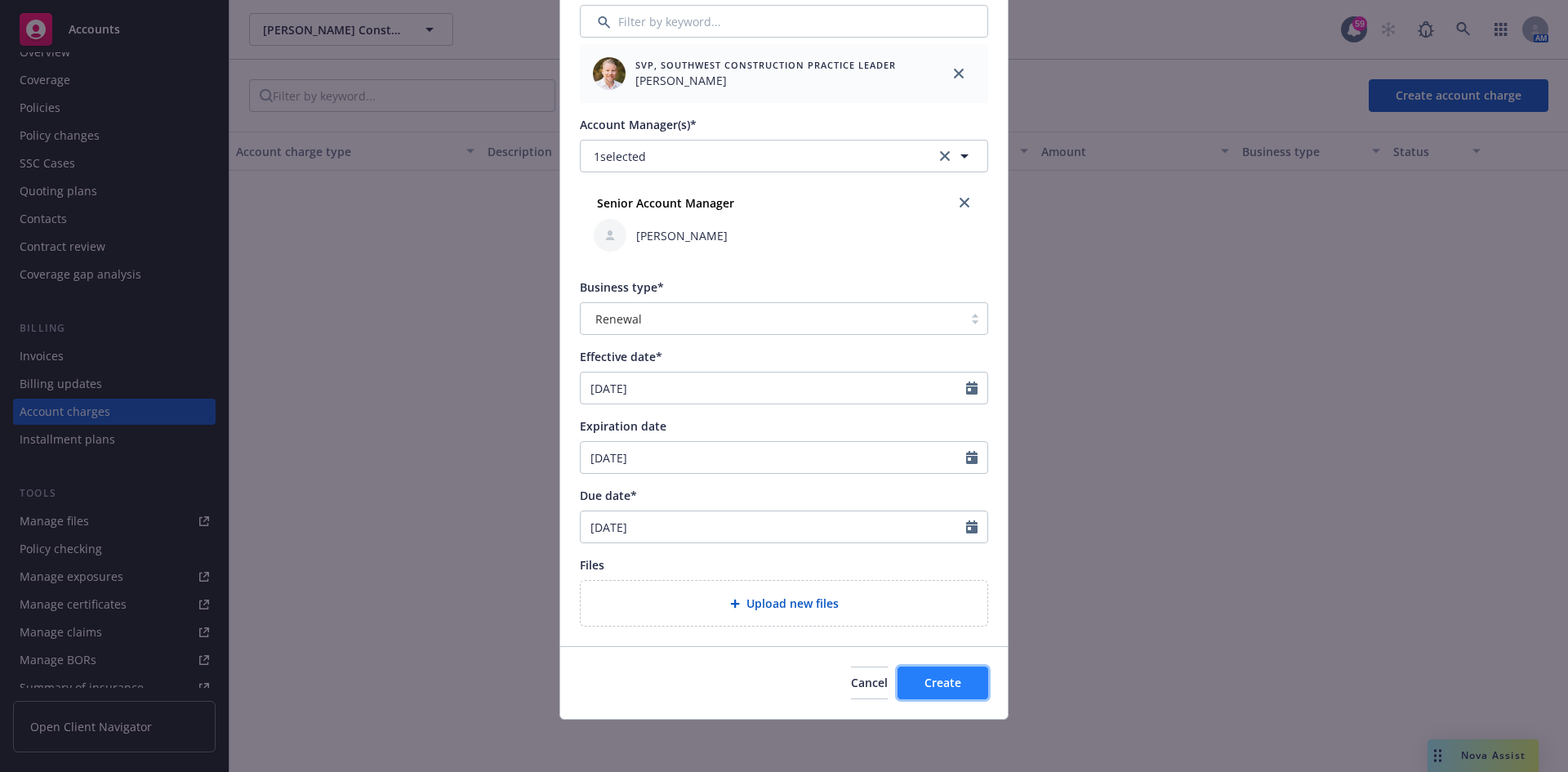
click at [910, 676] on button "Create" at bounding box center [943, 682] width 91 height 33
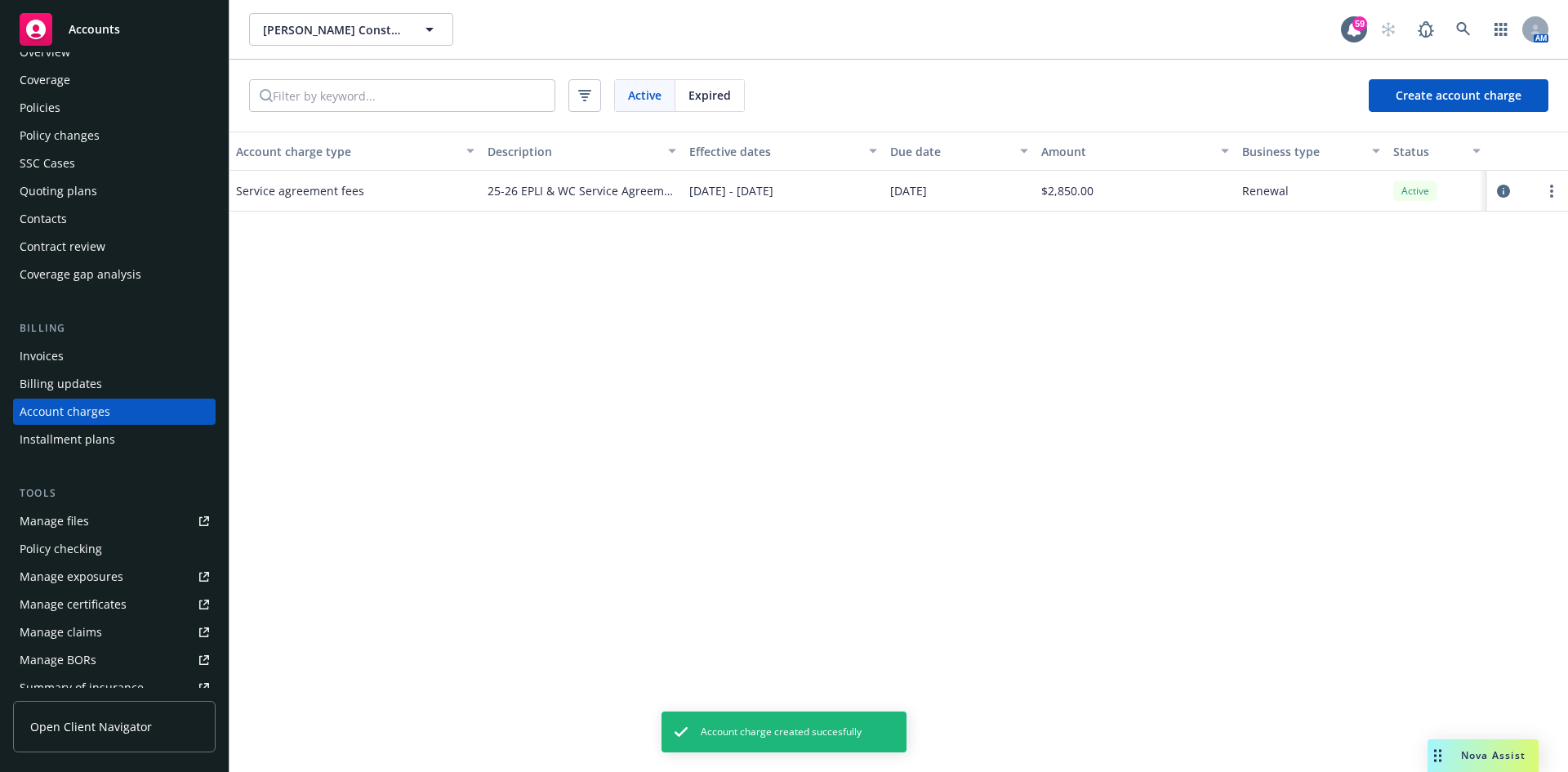
click at [76, 354] on div "Invoices" at bounding box center [114, 355] width 189 height 26
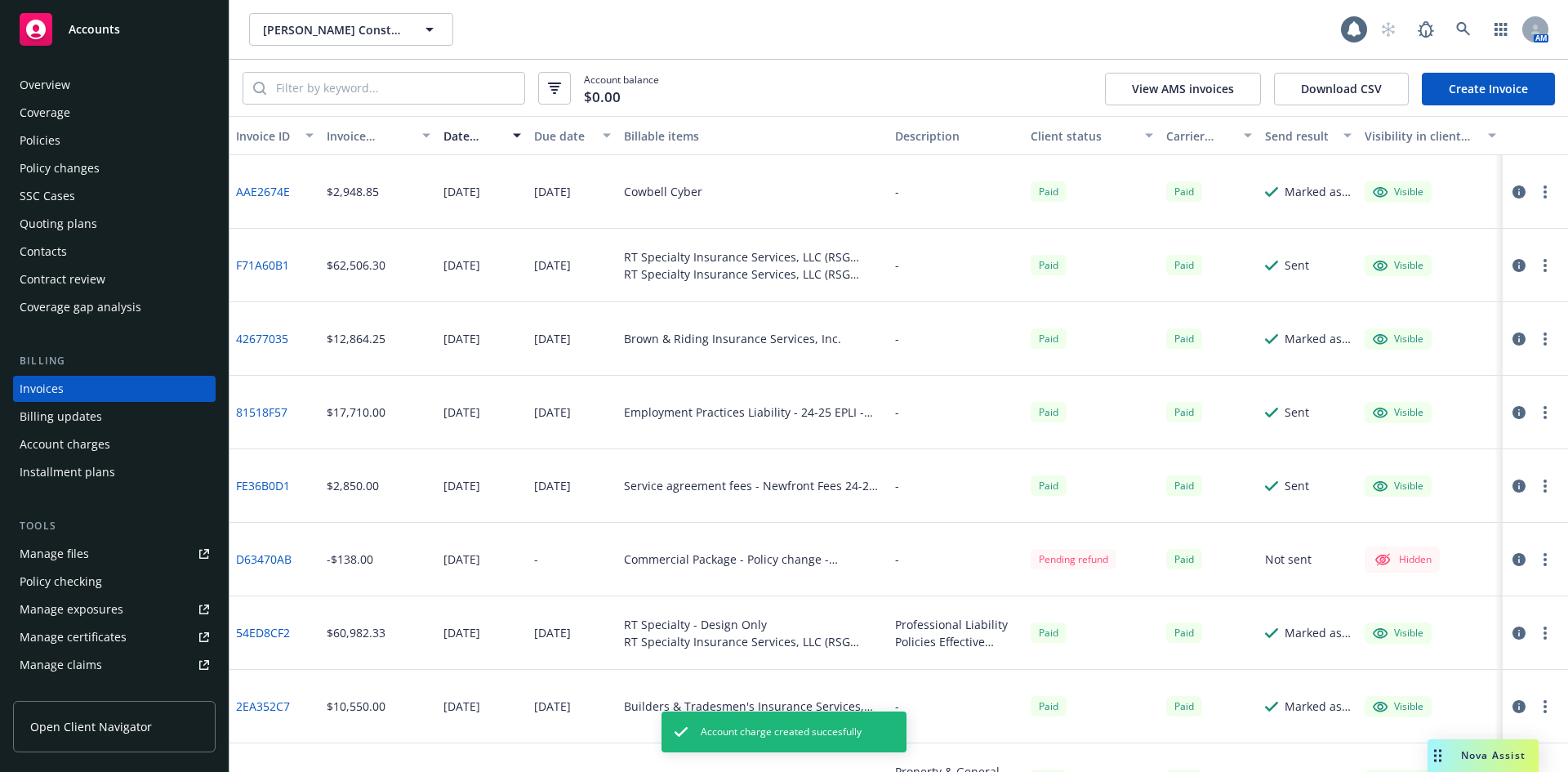
click at [1460, 86] on link "Create Invoice" at bounding box center [1488, 89] width 133 height 33
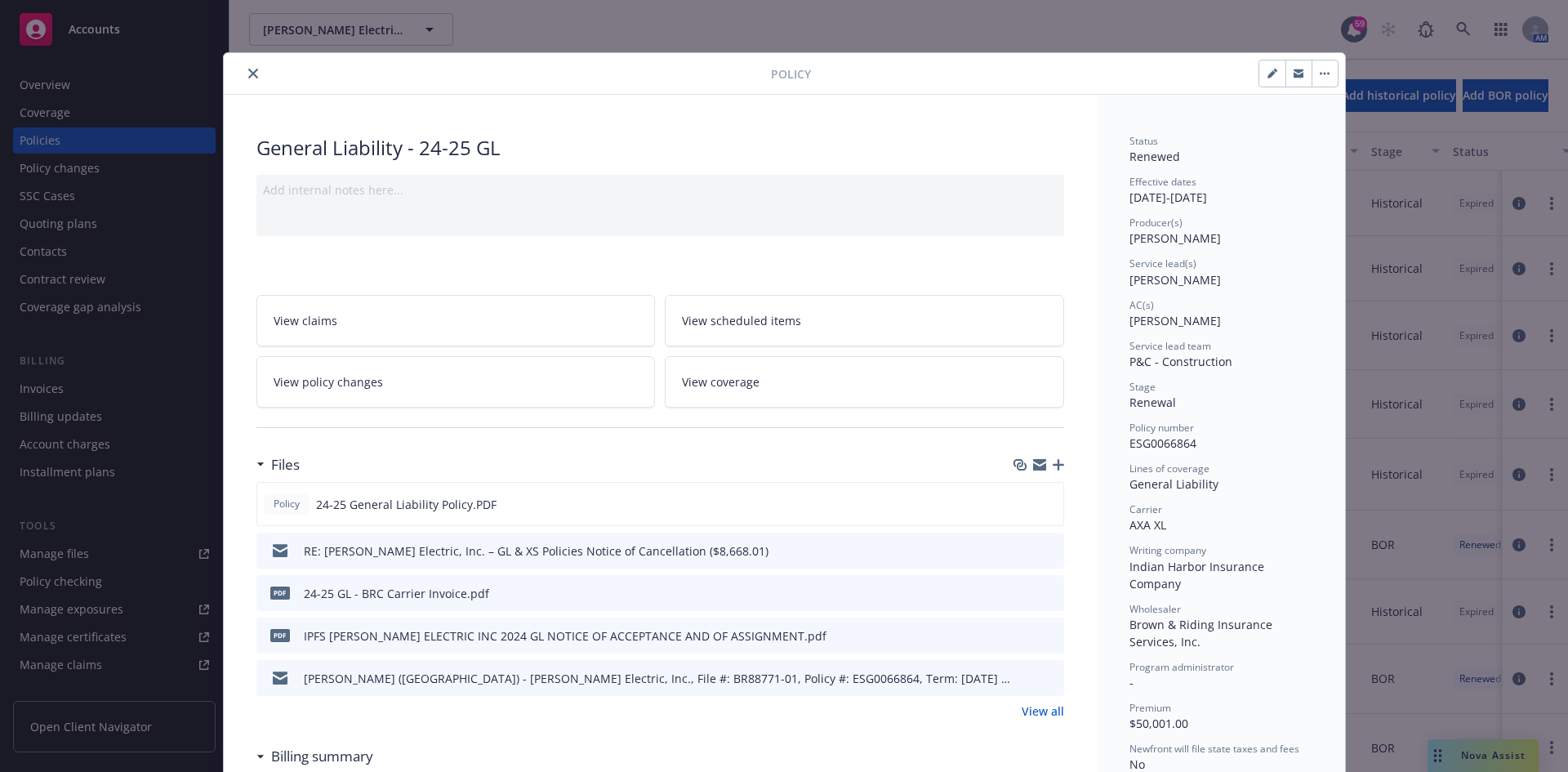
click at [243, 70] on button "close" at bounding box center [253, 74] width 20 height 20
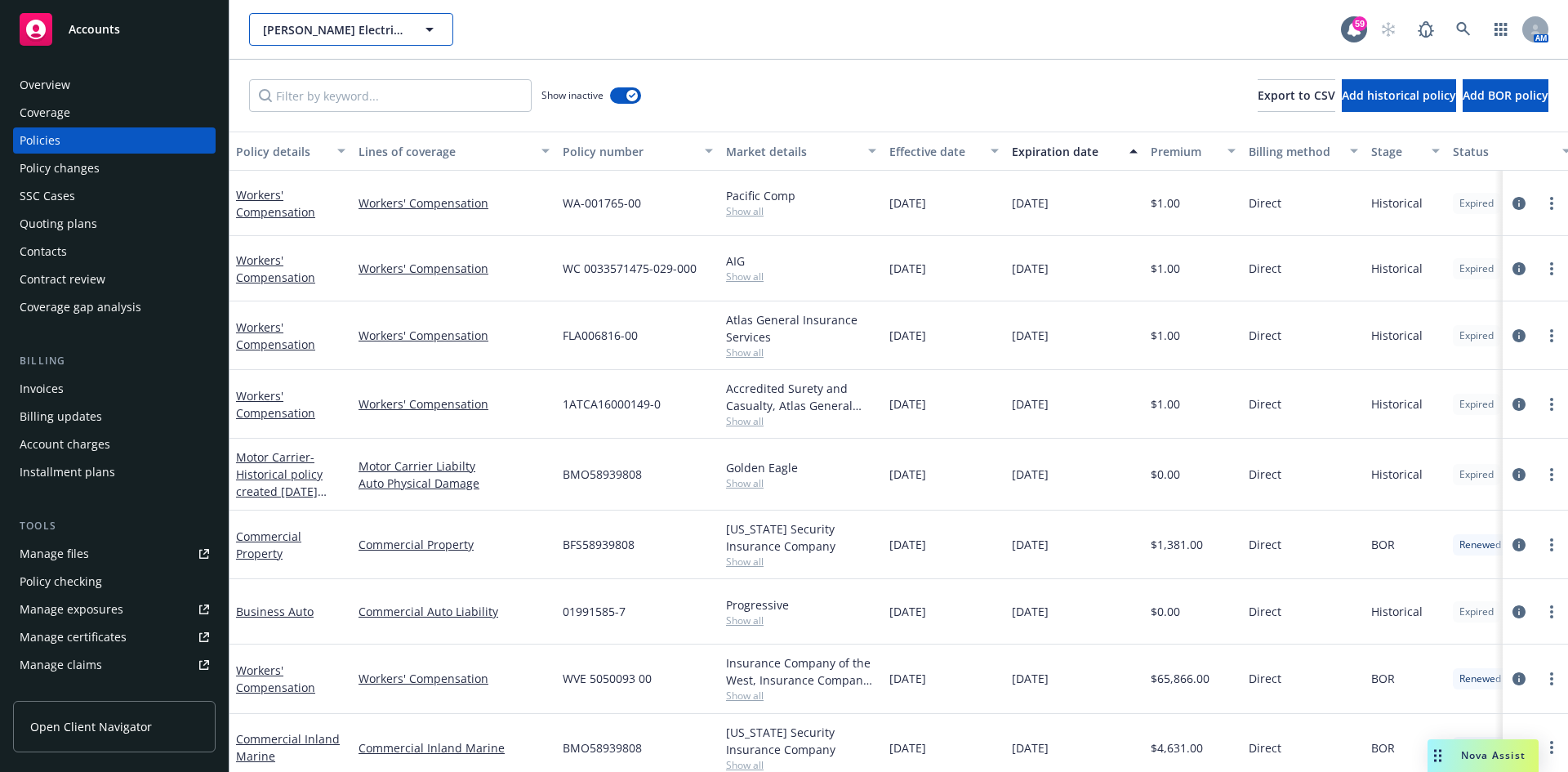
click at [329, 28] on span "RBT Electric, Inc." at bounding box center [333, 29] width 141 height 17
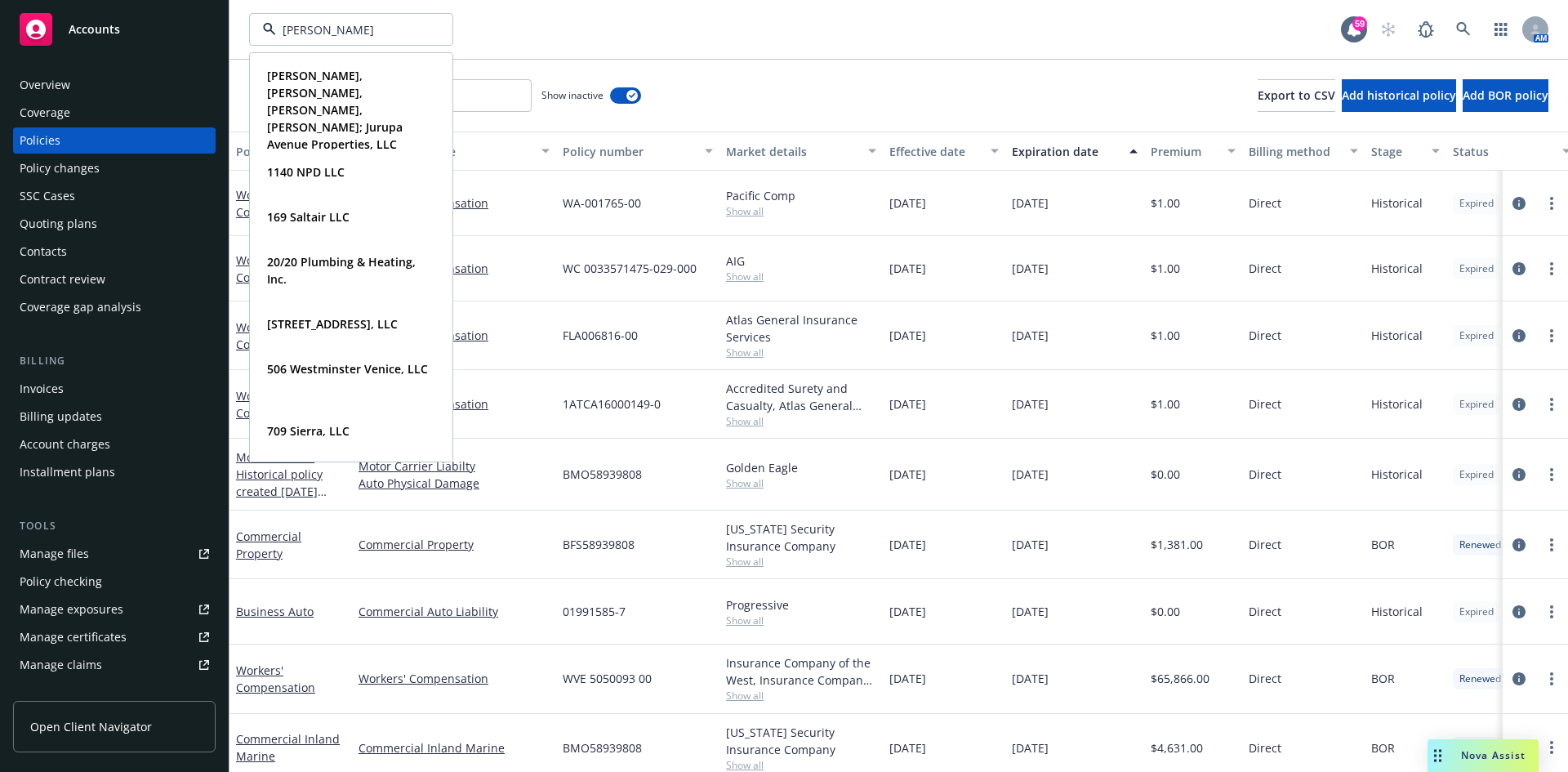
type input "riehl"
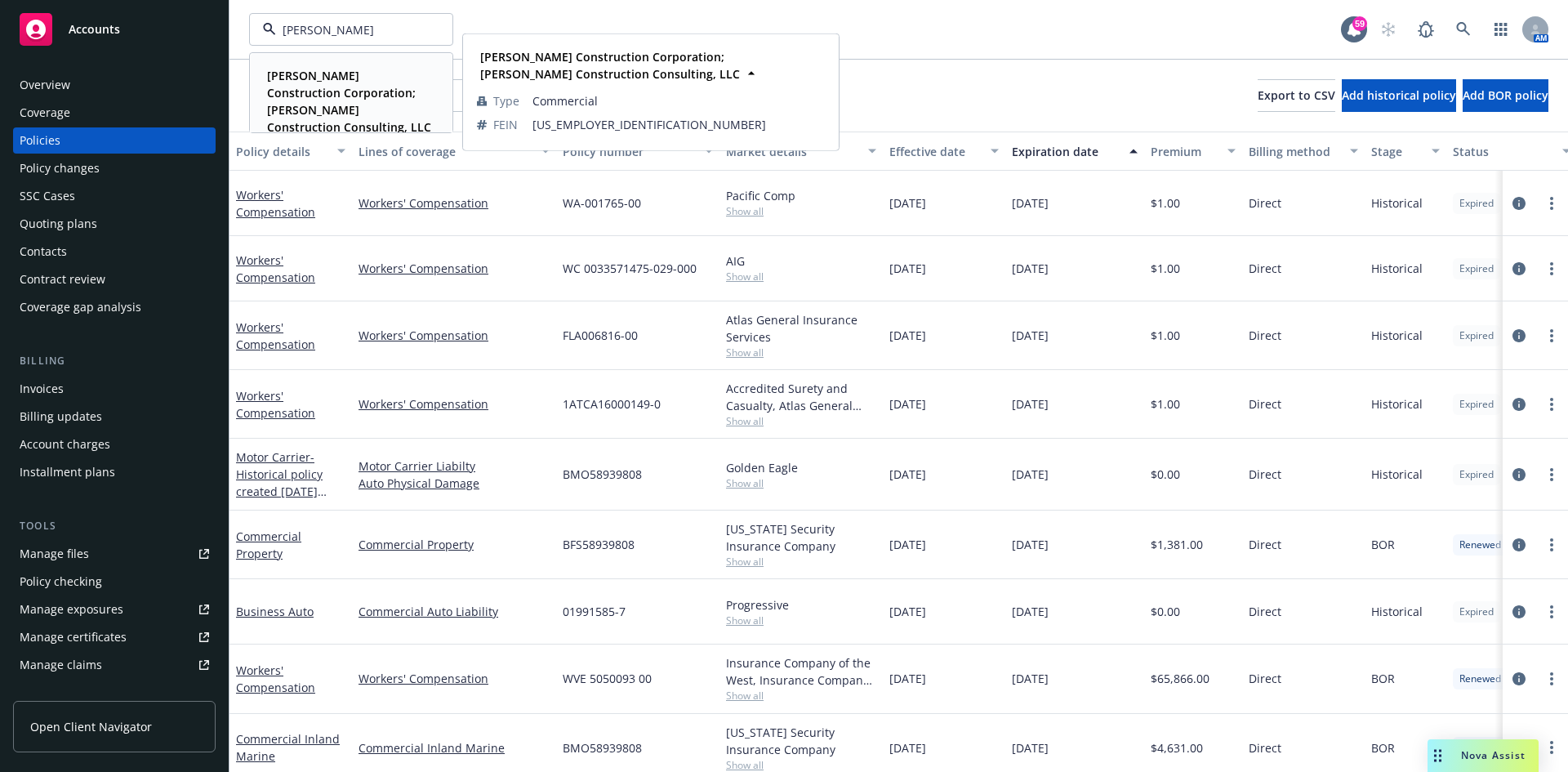
click at [298, 79] on strong "[PERSON_NAME] Construction Corporation; [PERSON_NAME] Construction Consulting, …" at bounding box center [349, 100] width 164 height 67
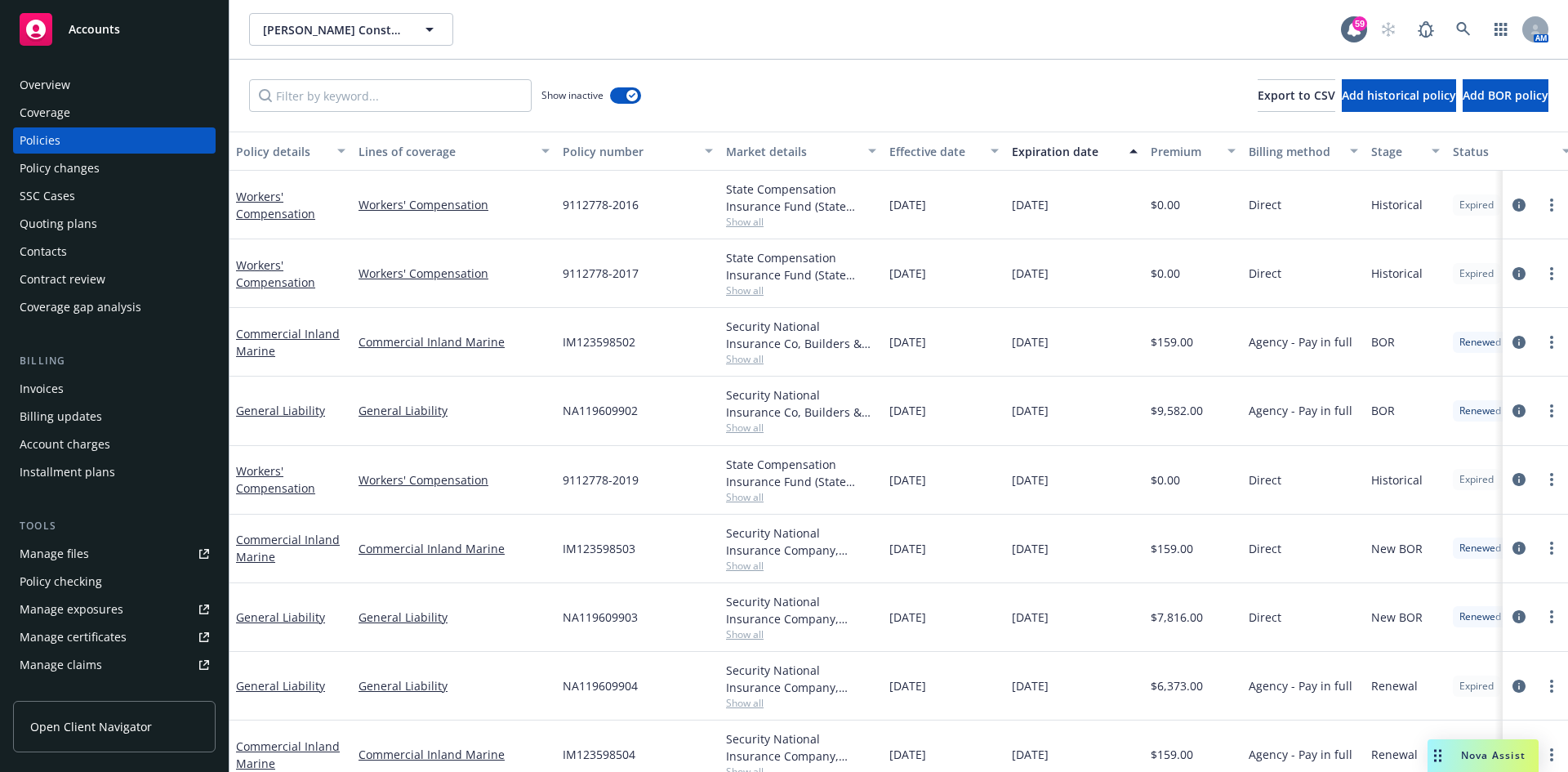
click at [62, 387] on div "Invoices" at bounding box center [42, 388] width 44 height 26
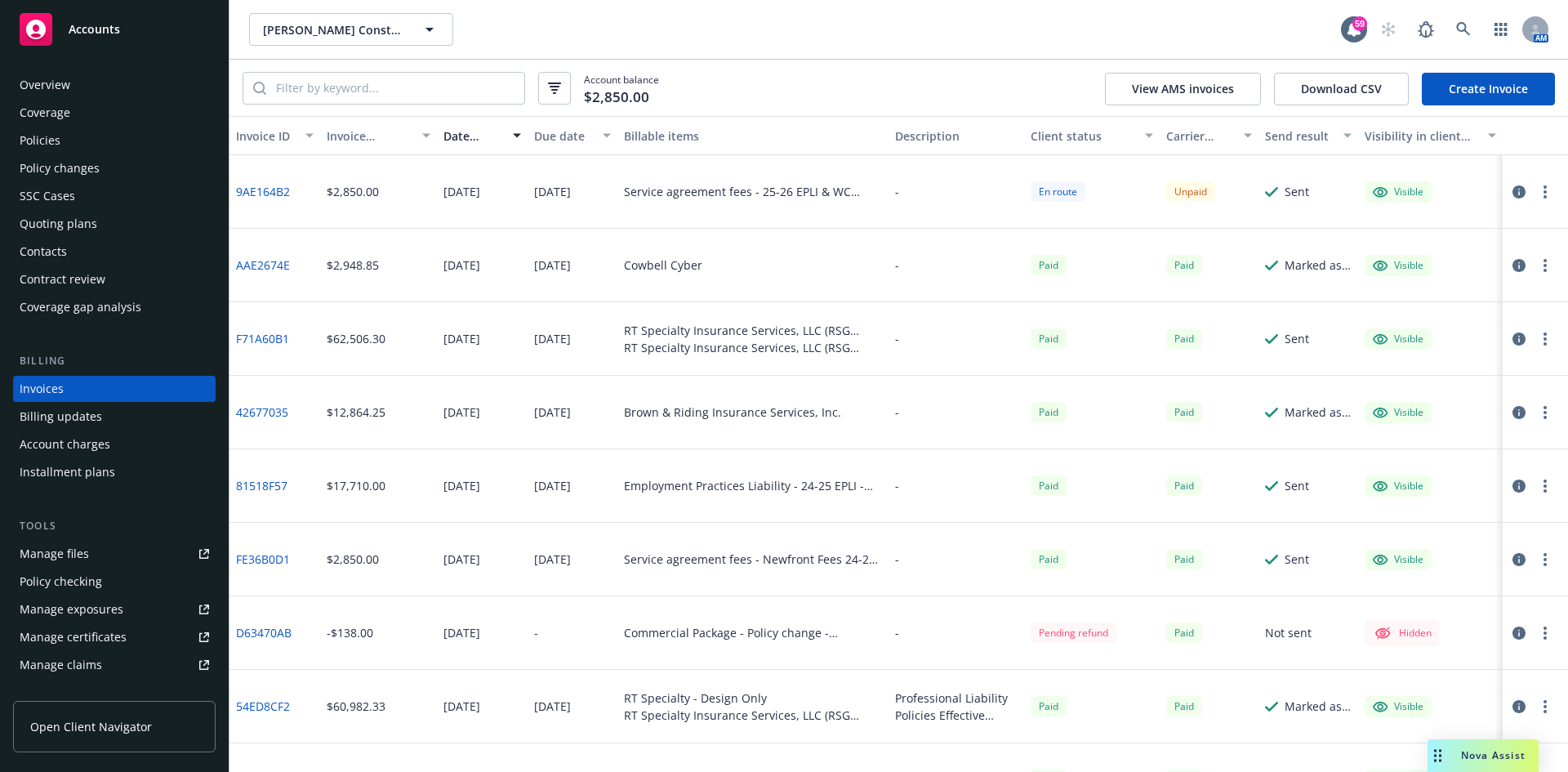
click at [37, 133] on div "Policies" at bounding box center [40, 139] width 41 height 26
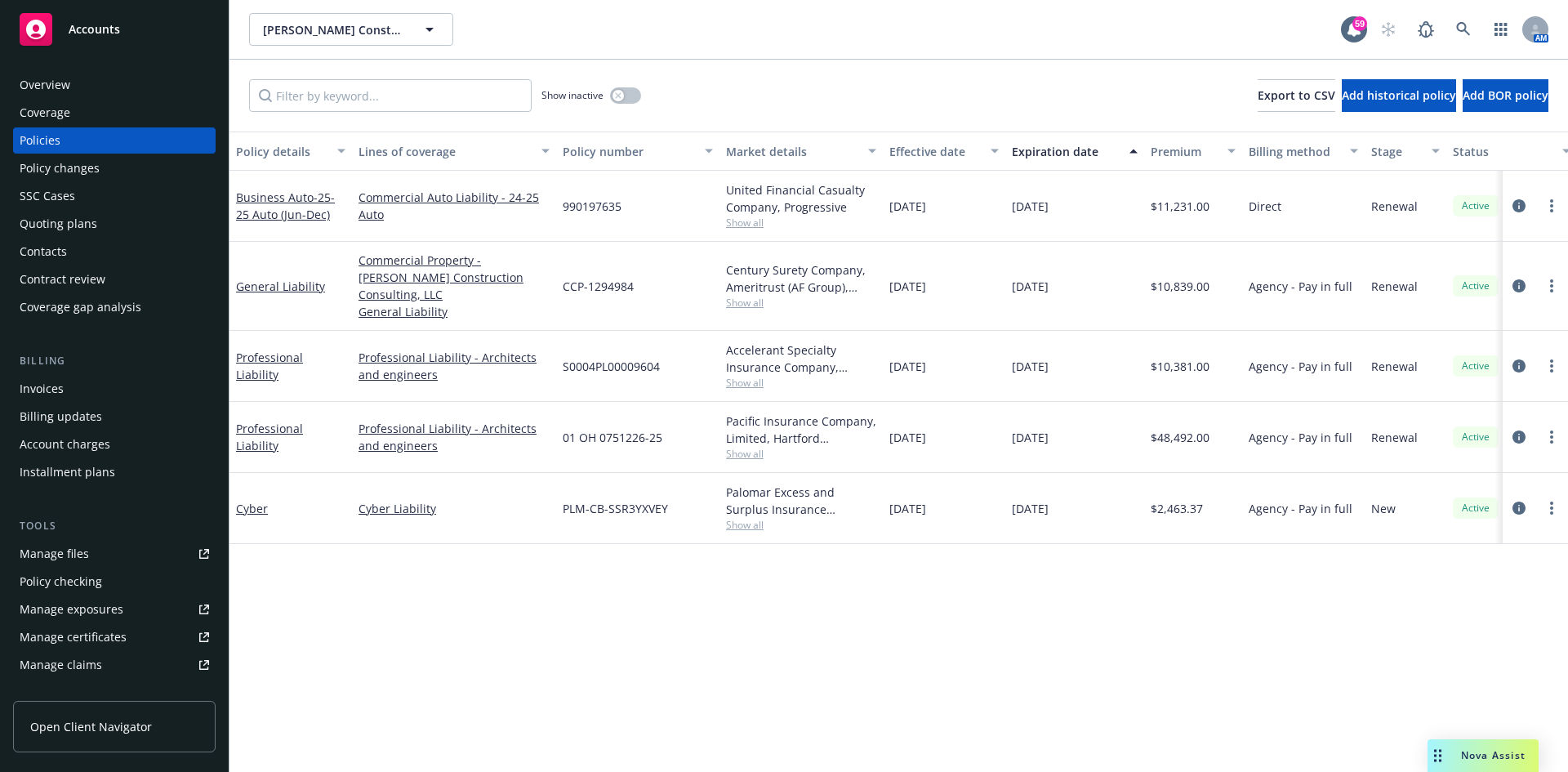
click at [112, 214] on div "Quoting plans" at bounding box center [114, 223] width 189 height 26
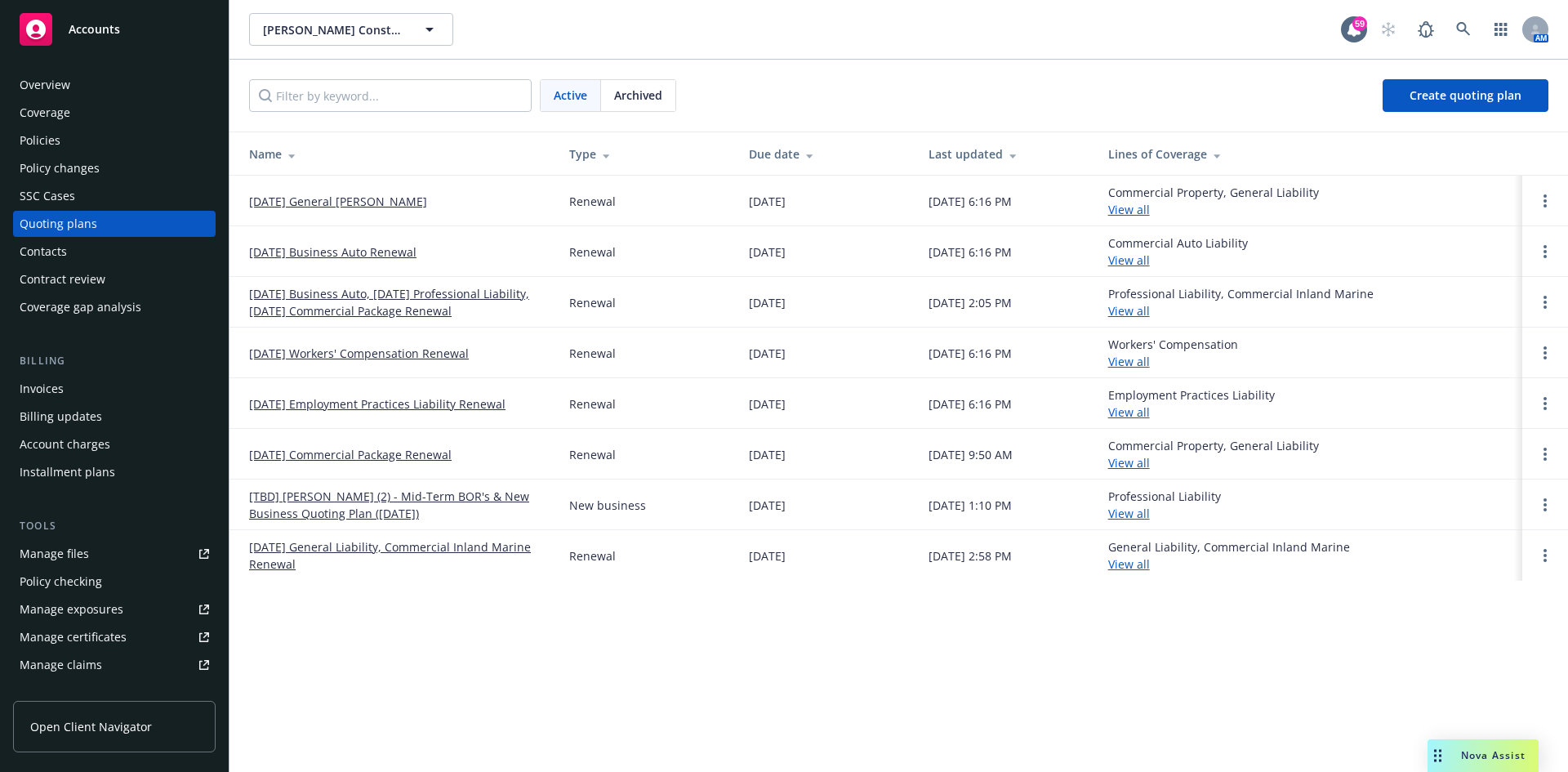
click at [360, 349] on link "09/22/25 Workers' Compensation Renewal" at bounding box center [358, 353] width 219 height 17
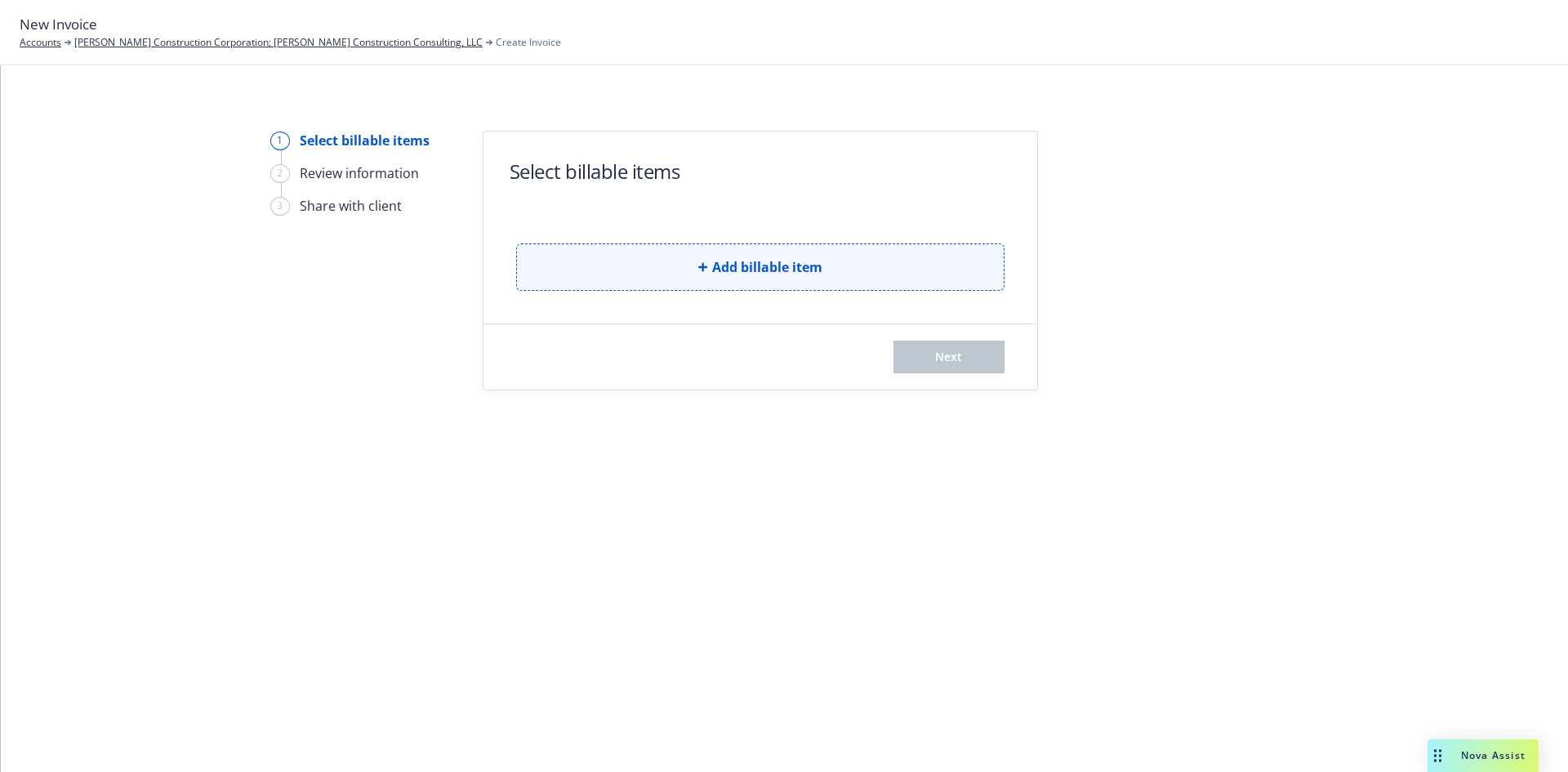
click at [797, 259] on span "Add billable item" at bounding box center [768, 267] width 110 height 20
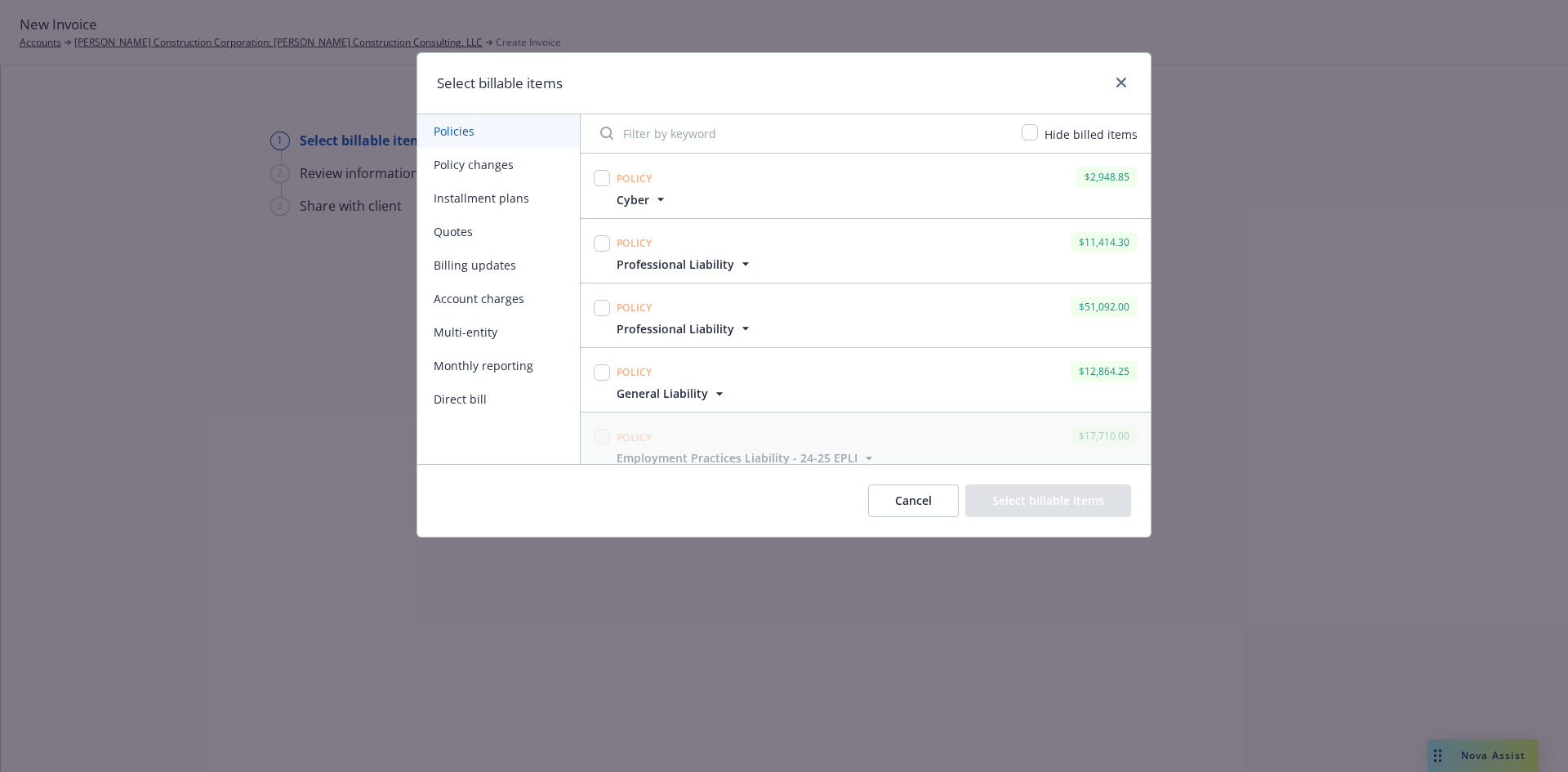
click at [466, 295] on button "Account charges" at bounding box center [498, 298] width 163 height 34
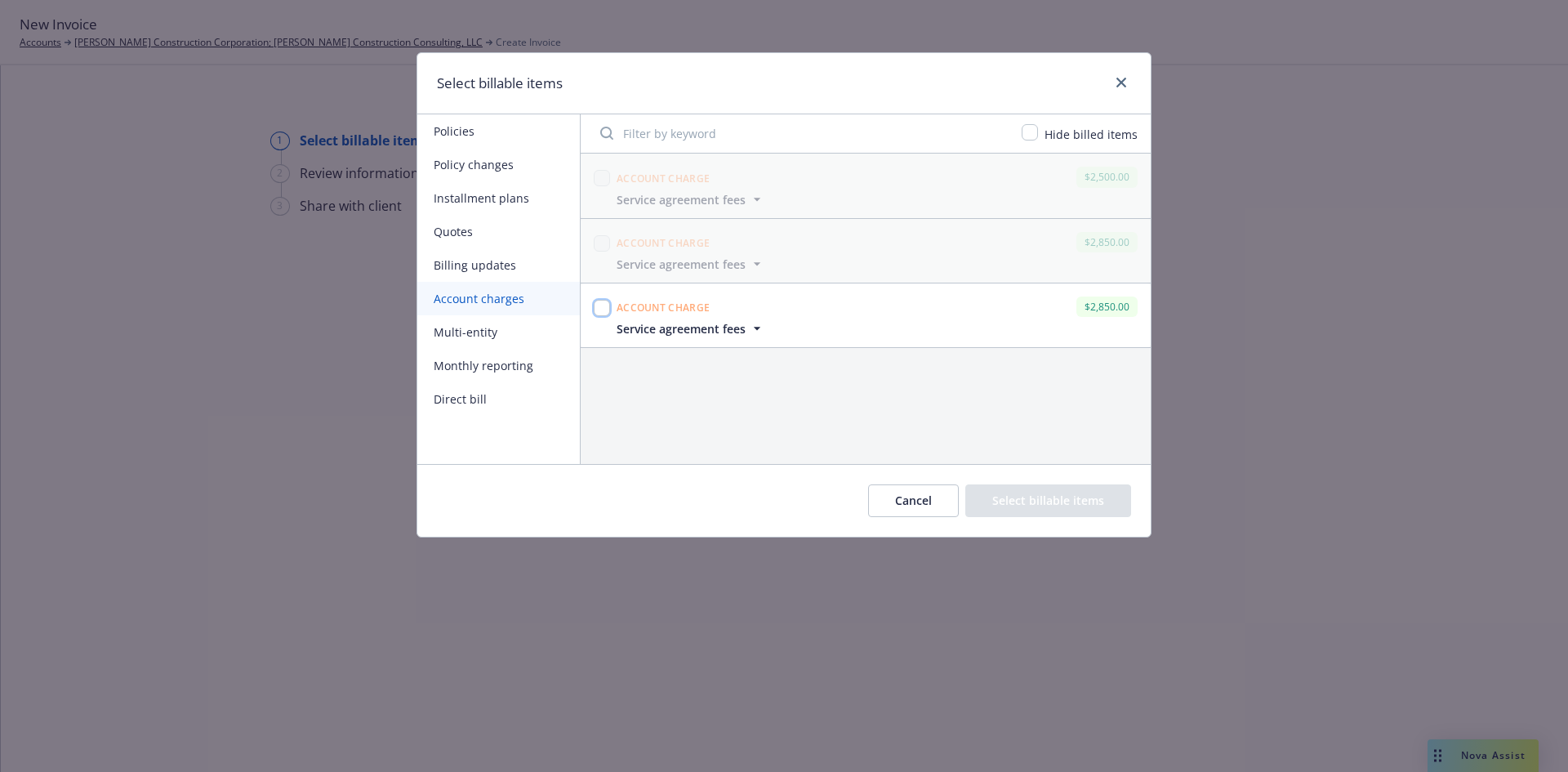
click at [601, 313] on input "checkbox" at bounding box center [601, 307] width 16 height 16
checkbox input "true"
click at [1039, 498] on button "Select billable items" at bounding box center [1047, 500] width 166 height 33
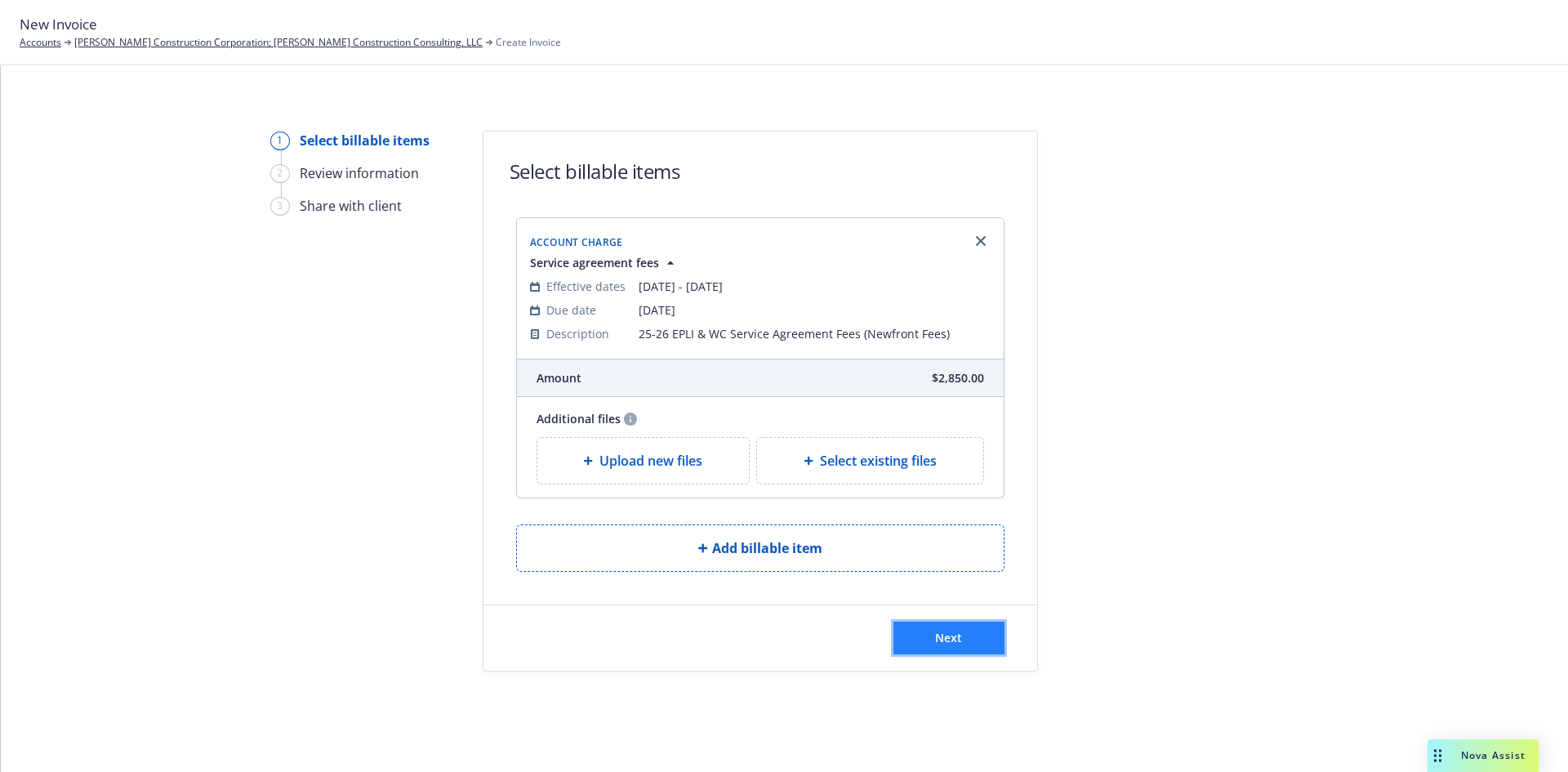
click at [975, 641] on button "Next" at bounding box center [949, 638] width 111 height 33
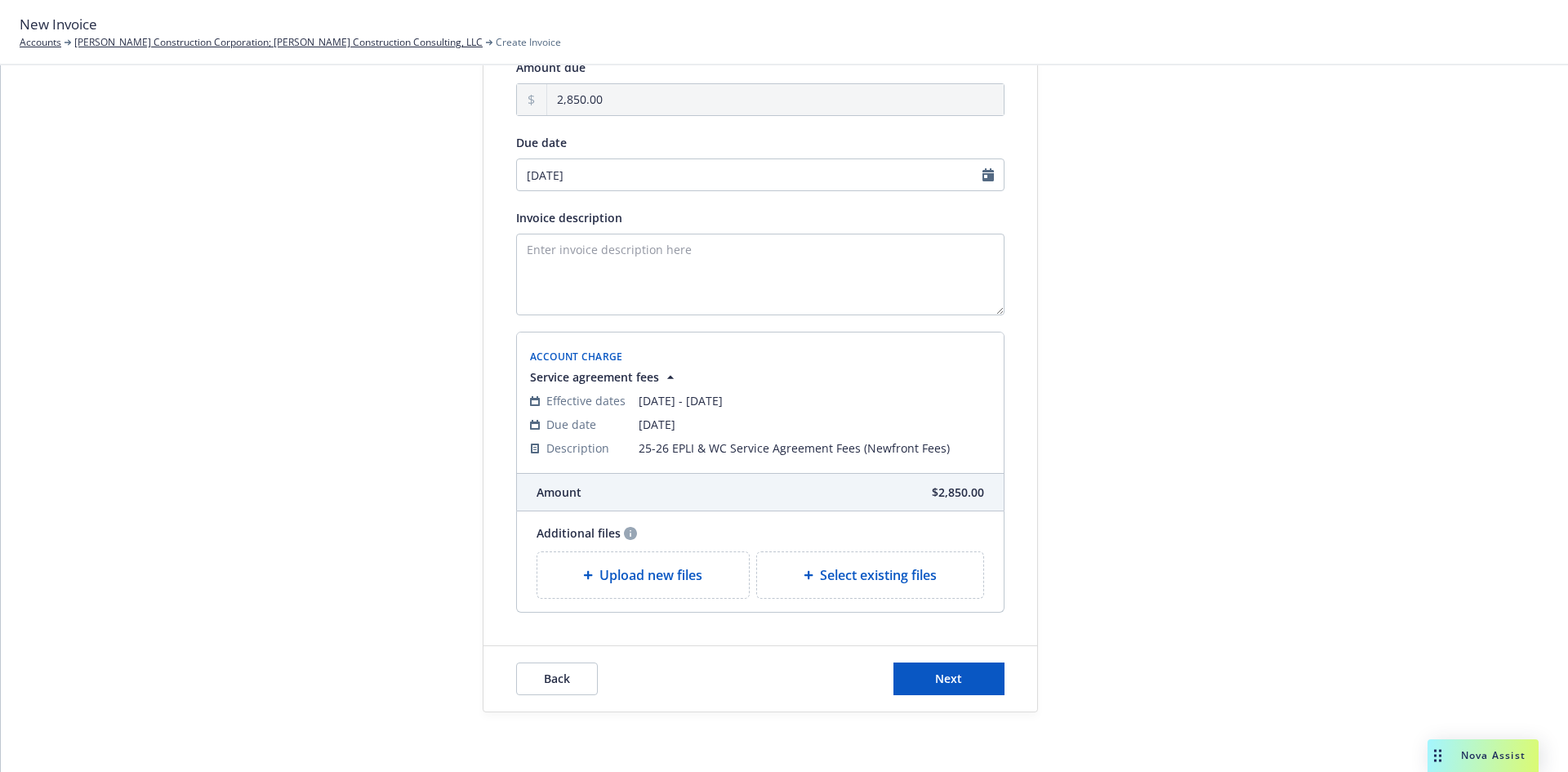
scroll to position [166, 0]
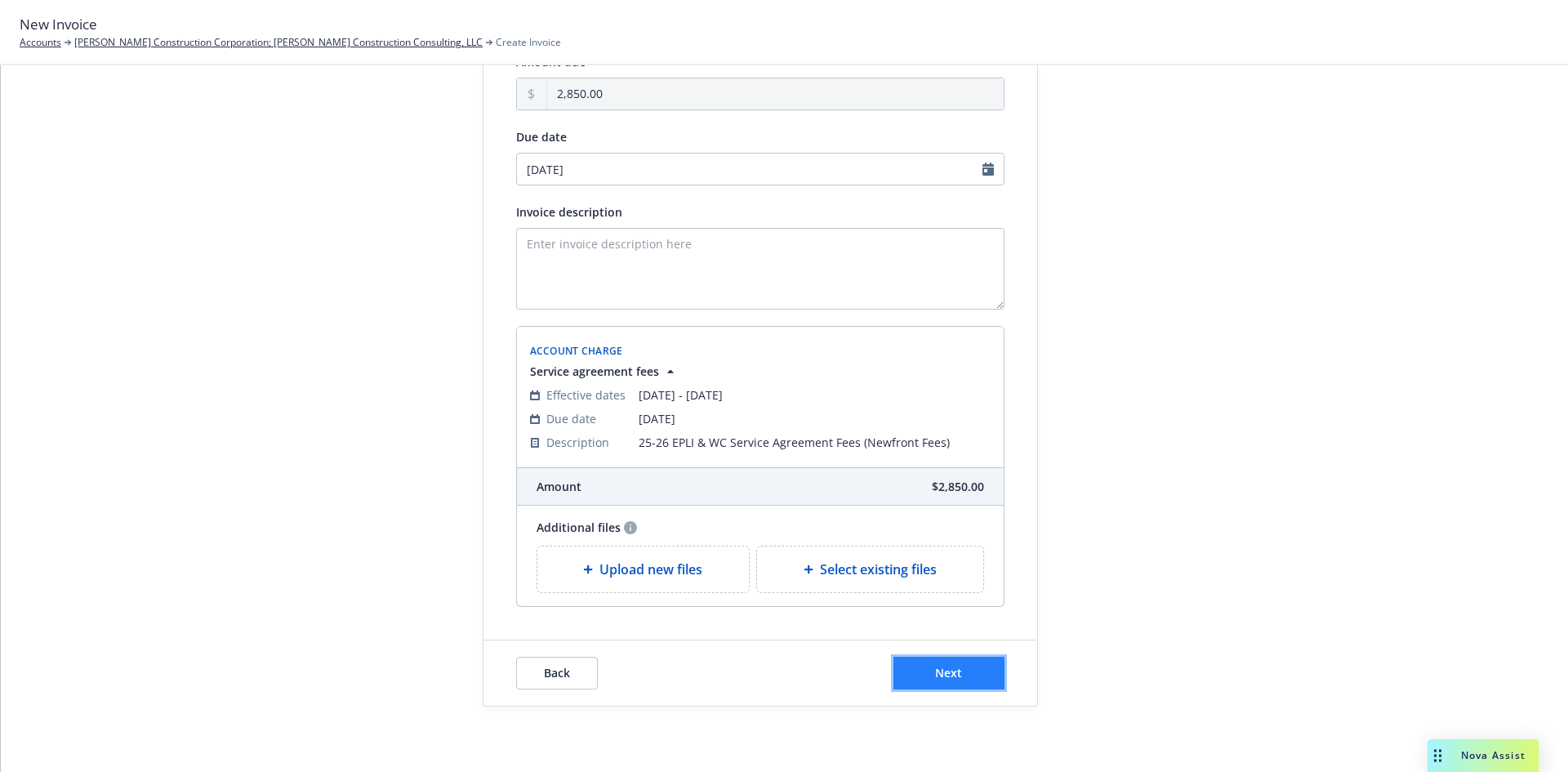
click at [914, 682] on button "Next" at bounding box center [949, 673] width 111 height 33
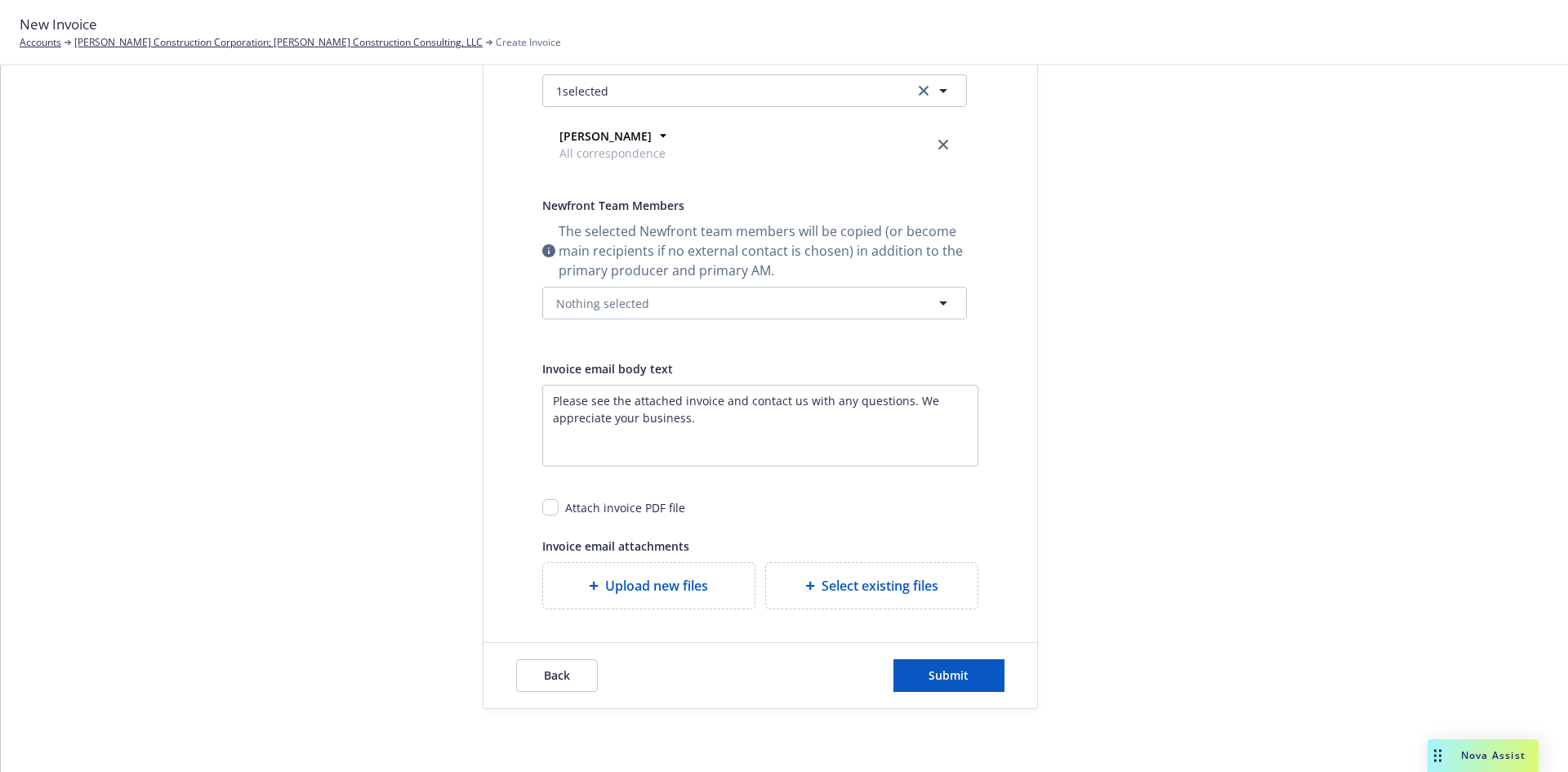
scroll to position [343, 0]
click at [942, 678] on span "Submit" at bounding box center [948, 672] width 40 height 15
